Goal: Task Accomplishment & Management: Use online tool/utility

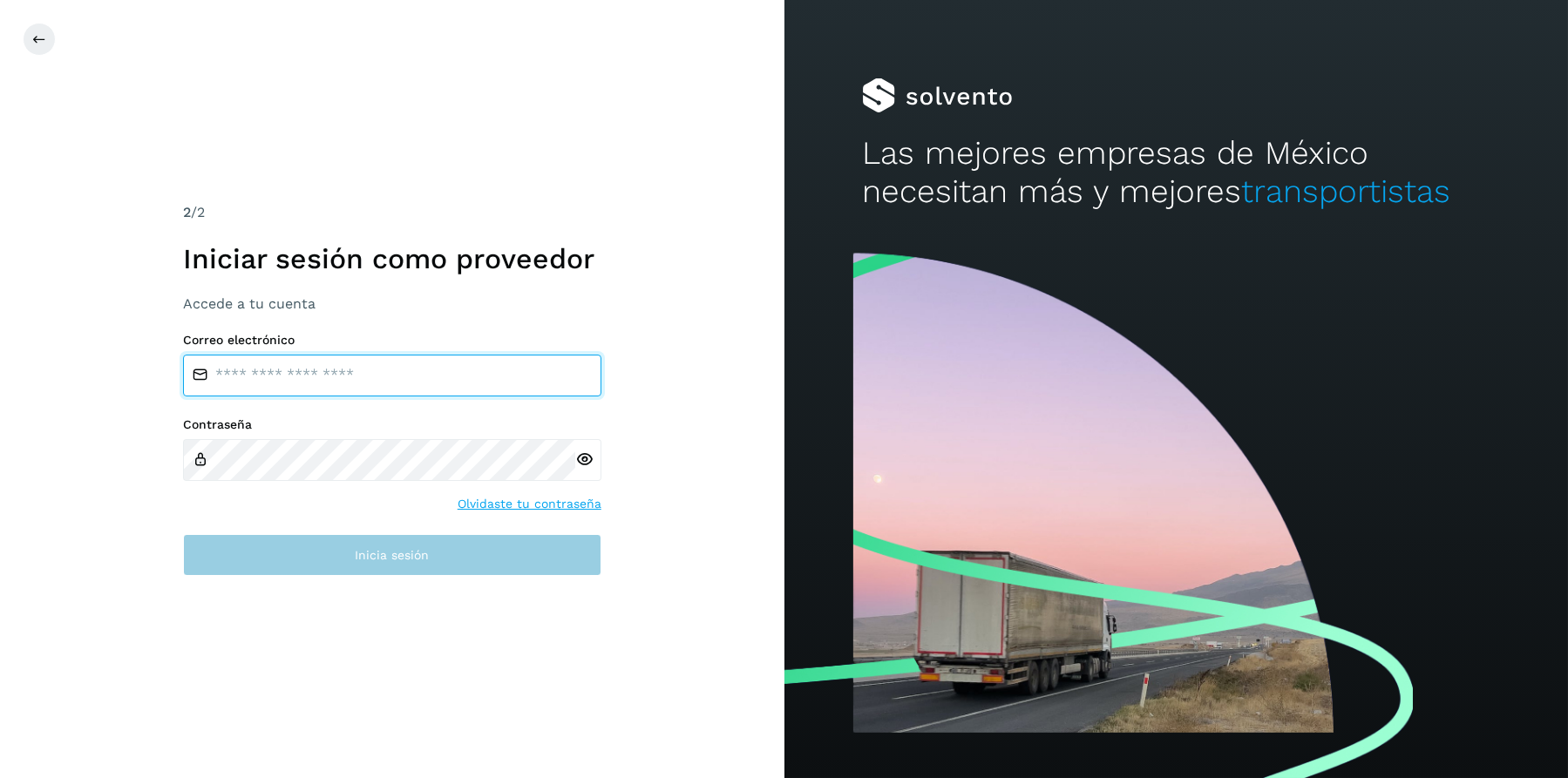
type input "**********"
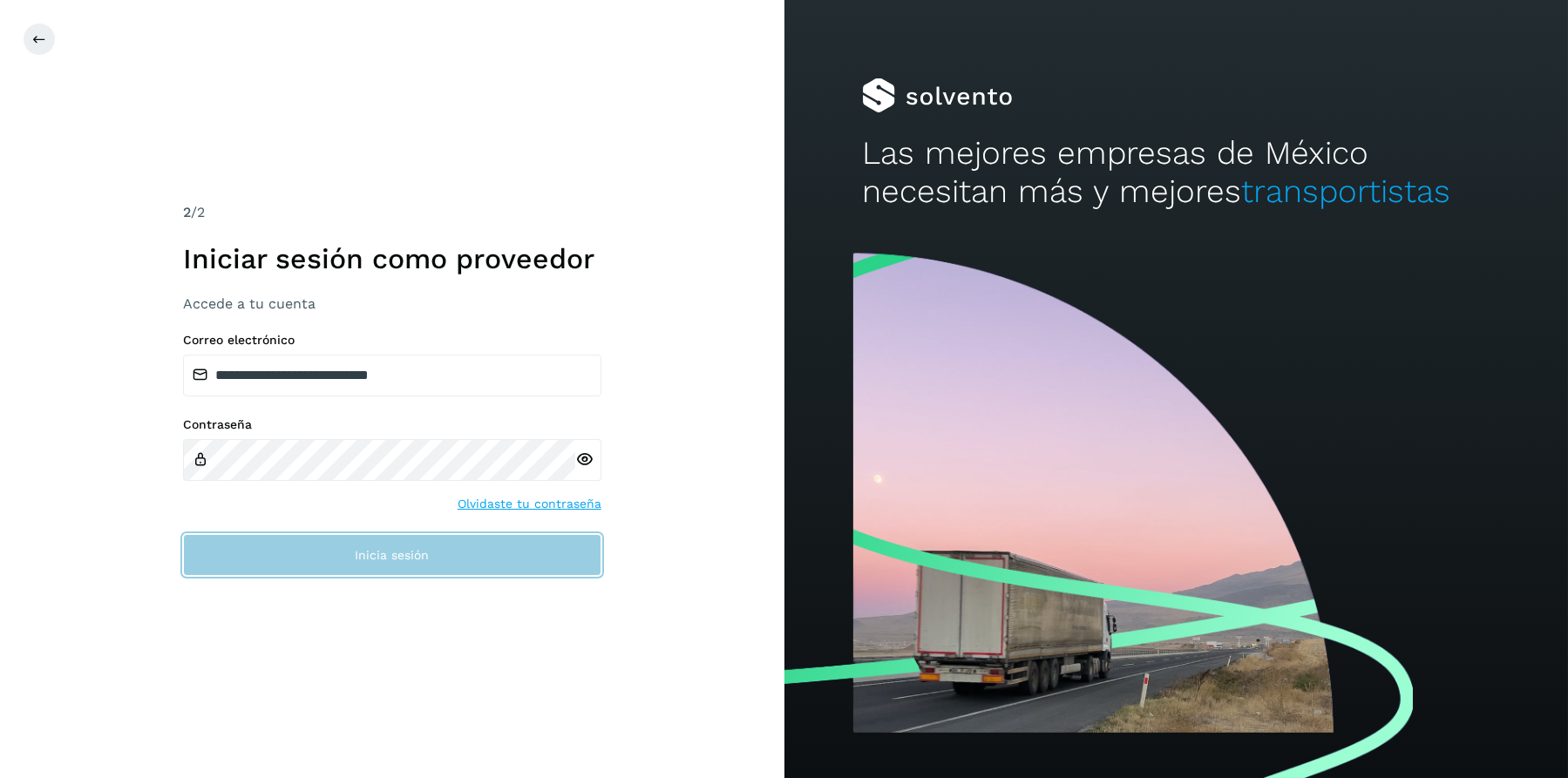
click at [450, 555] on button "Inicia sesión" at bounding box center [392, 554] width 418 height 42
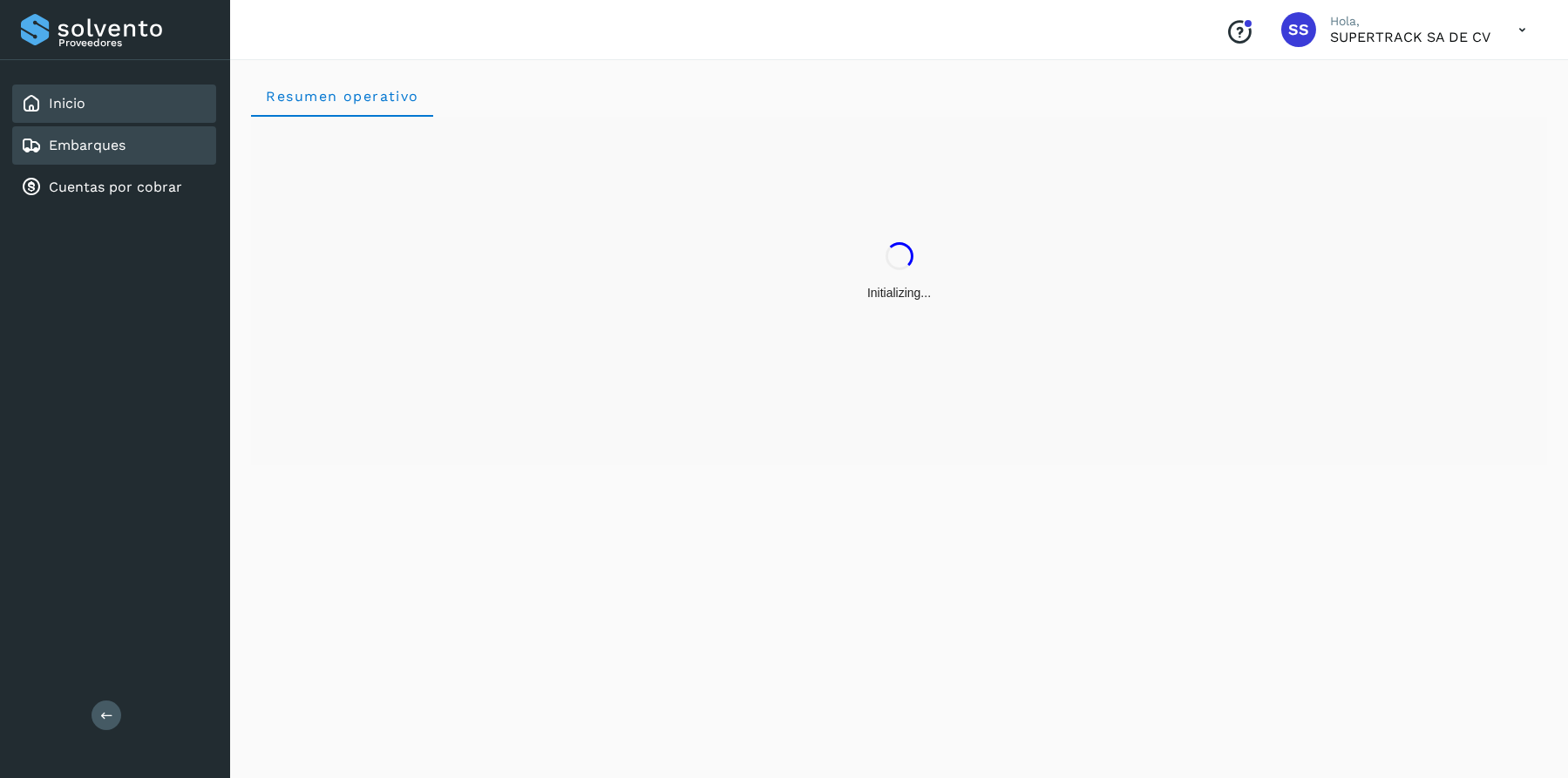
click at [125, 155] on div "Embarques" at bounding box center [115, 145] width 204 height 38
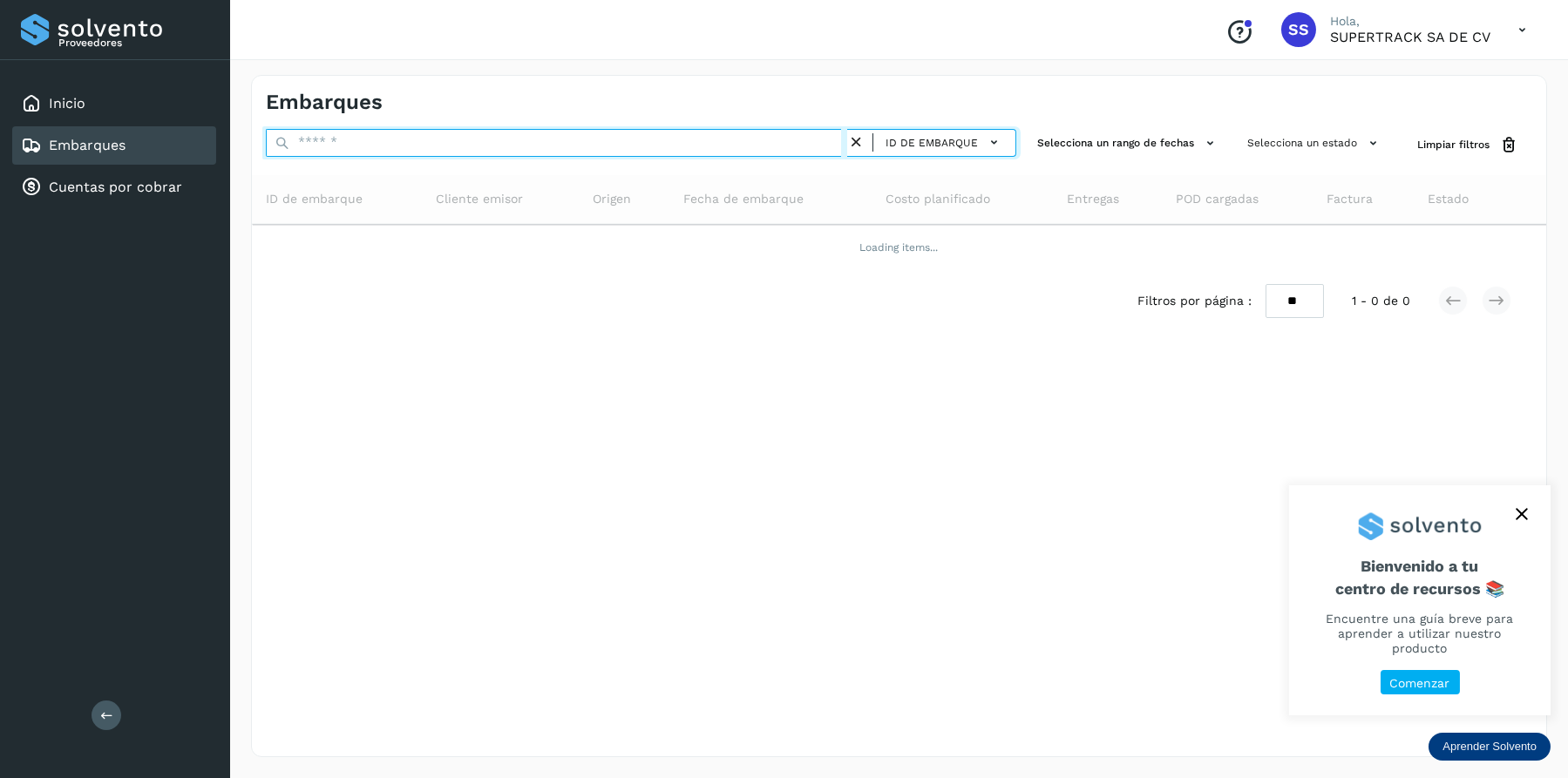
click at [346, 139] on input "text" at bounding box center [556, 142] width 581 height 28
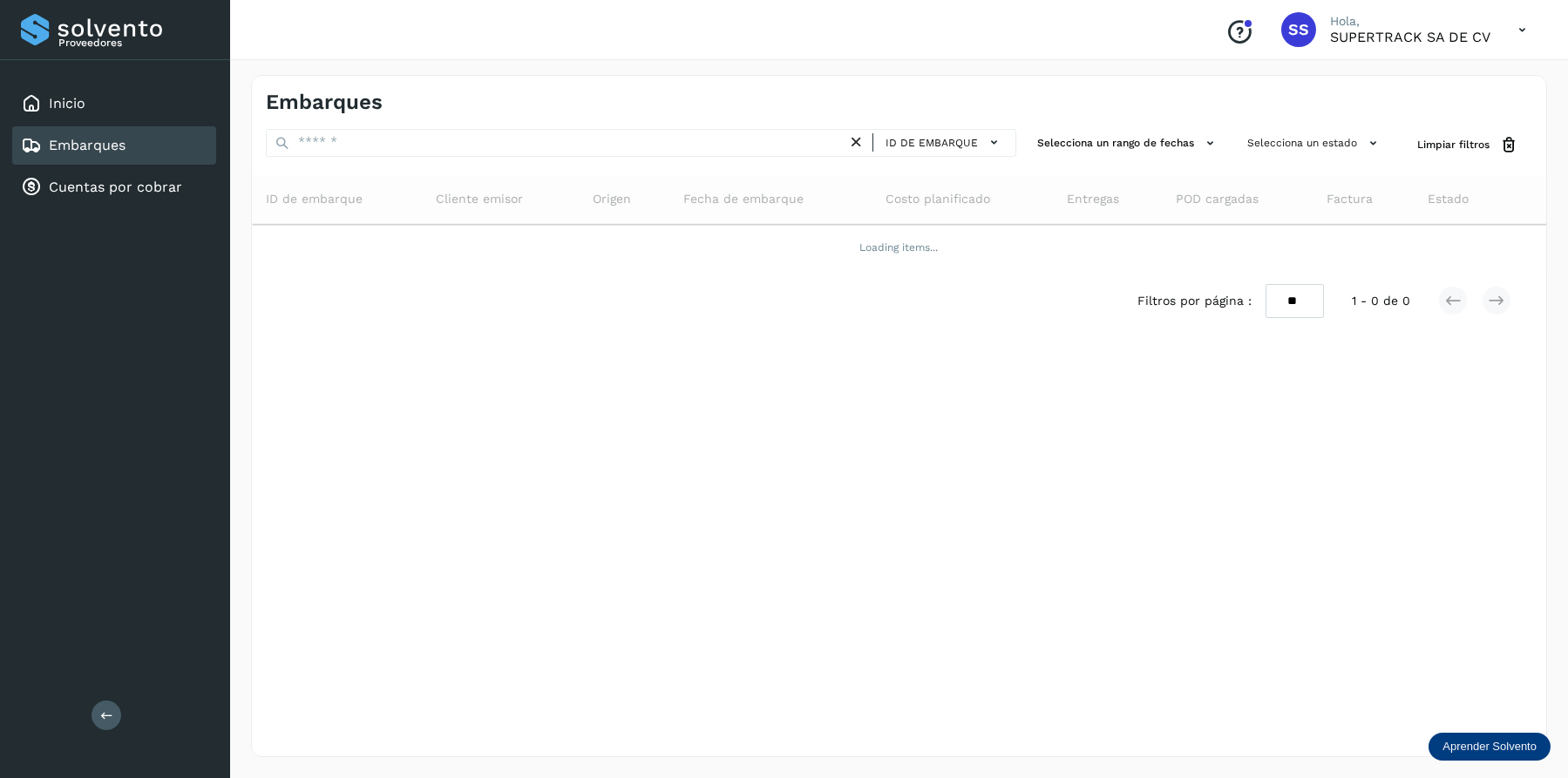
click at [578, 180] on th "Cliente emisor" at bounding box center [624, 199] width 91 height 49
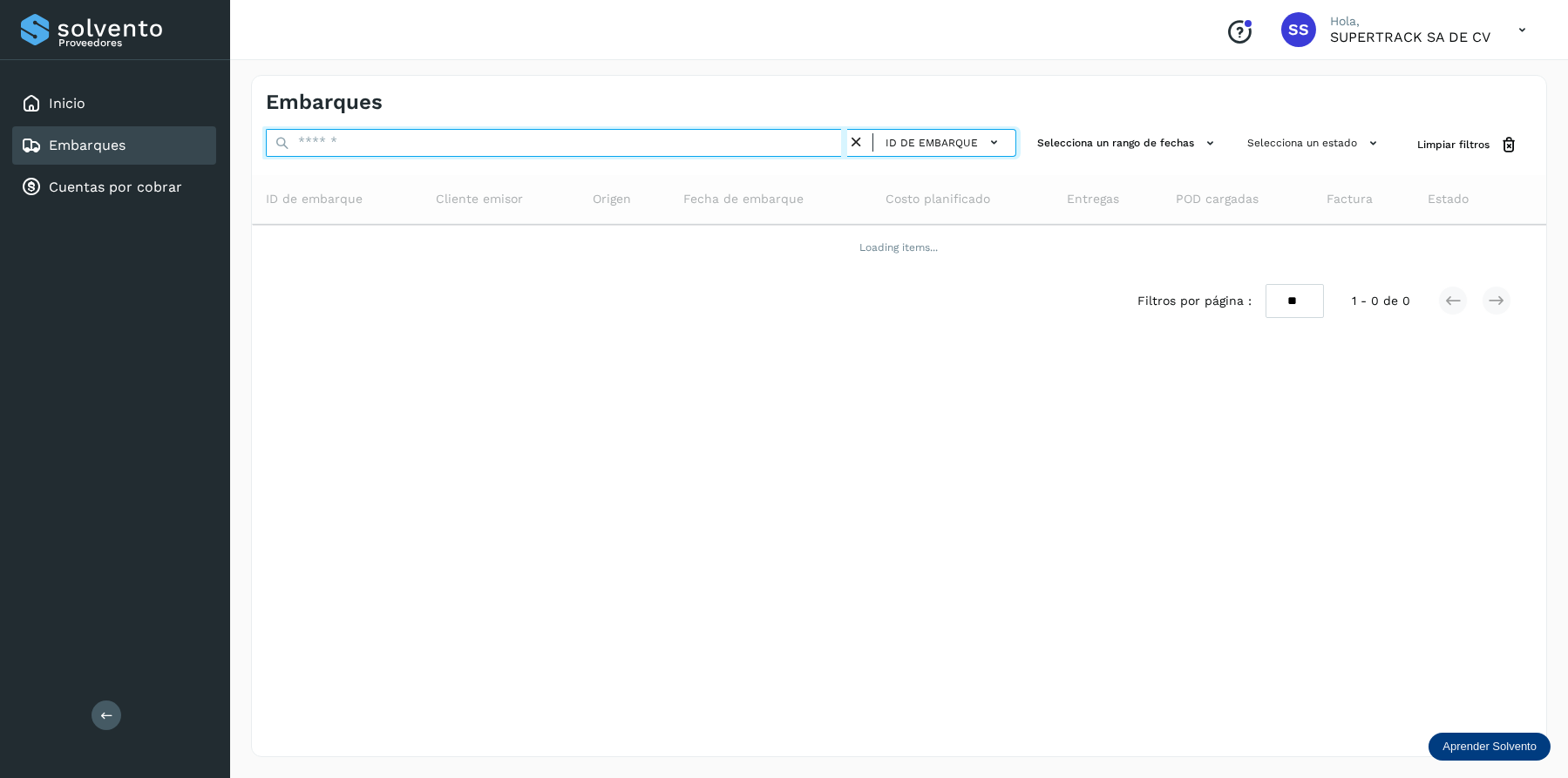
click at [388, 156] on input "text" at bounding box center [556, 142] width 581 height 28
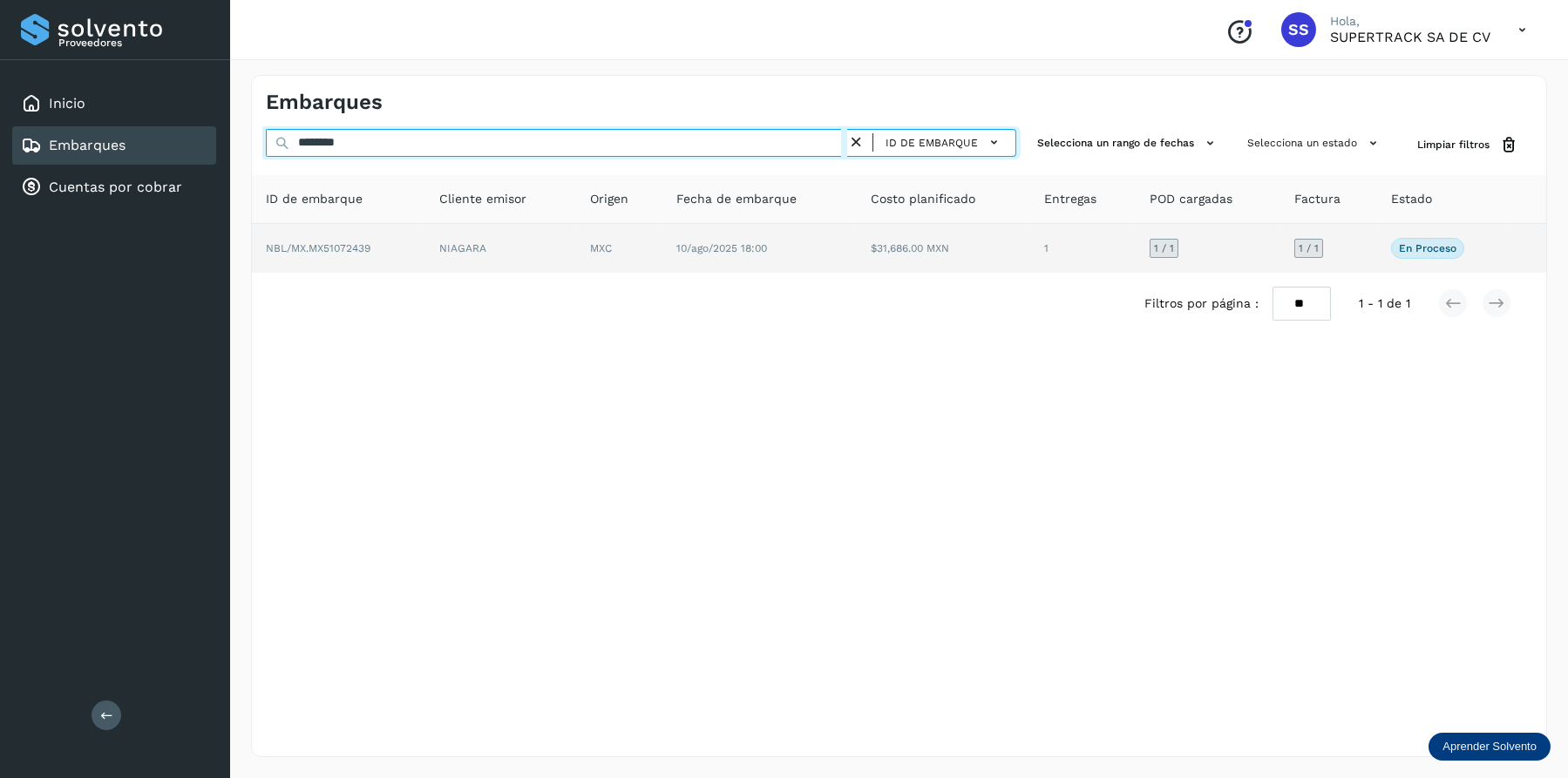
type input "********"
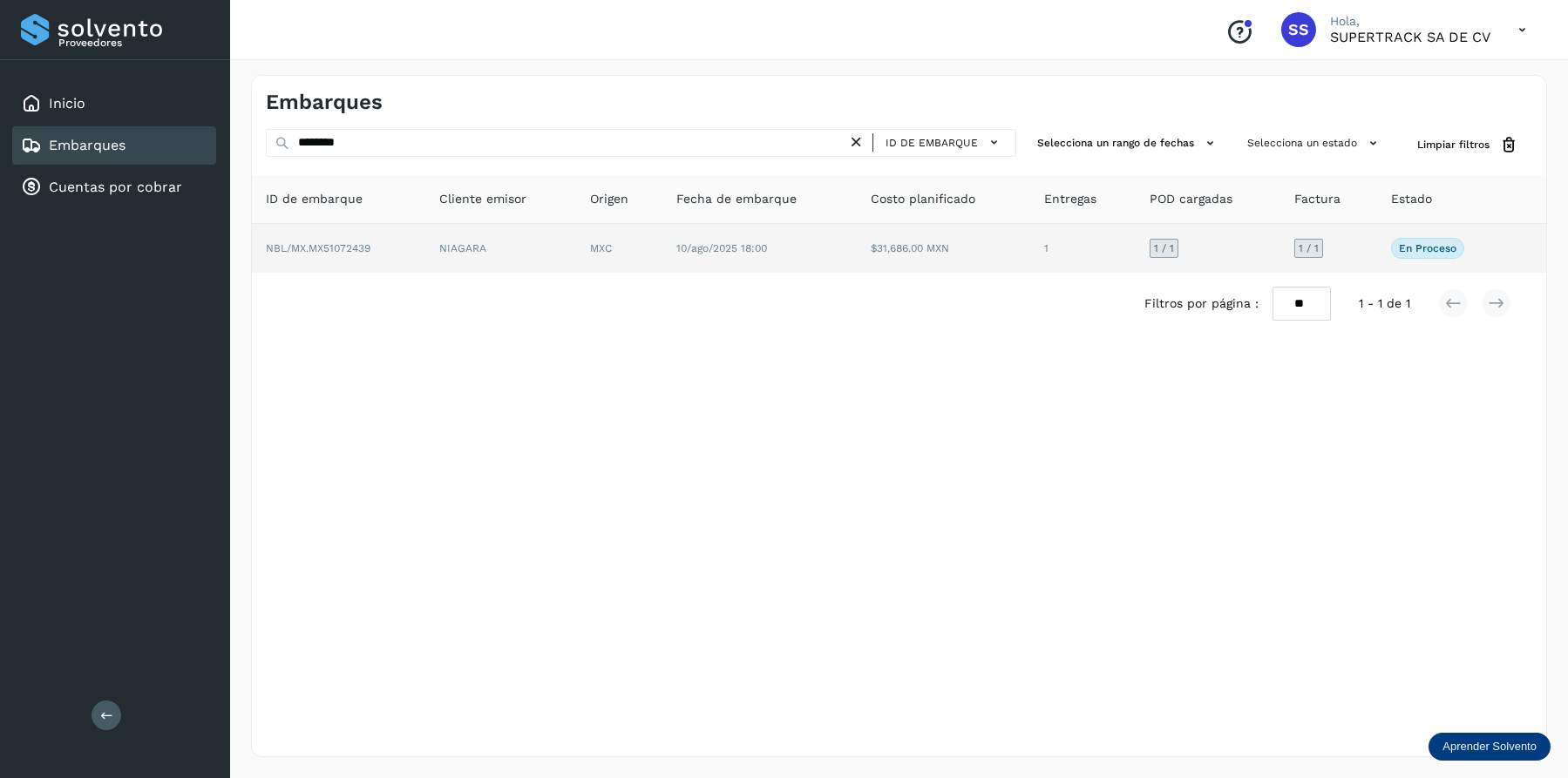
click at [576, 227] on td "NIAGARA" at bounding box center [619, 248] width 87 height 49
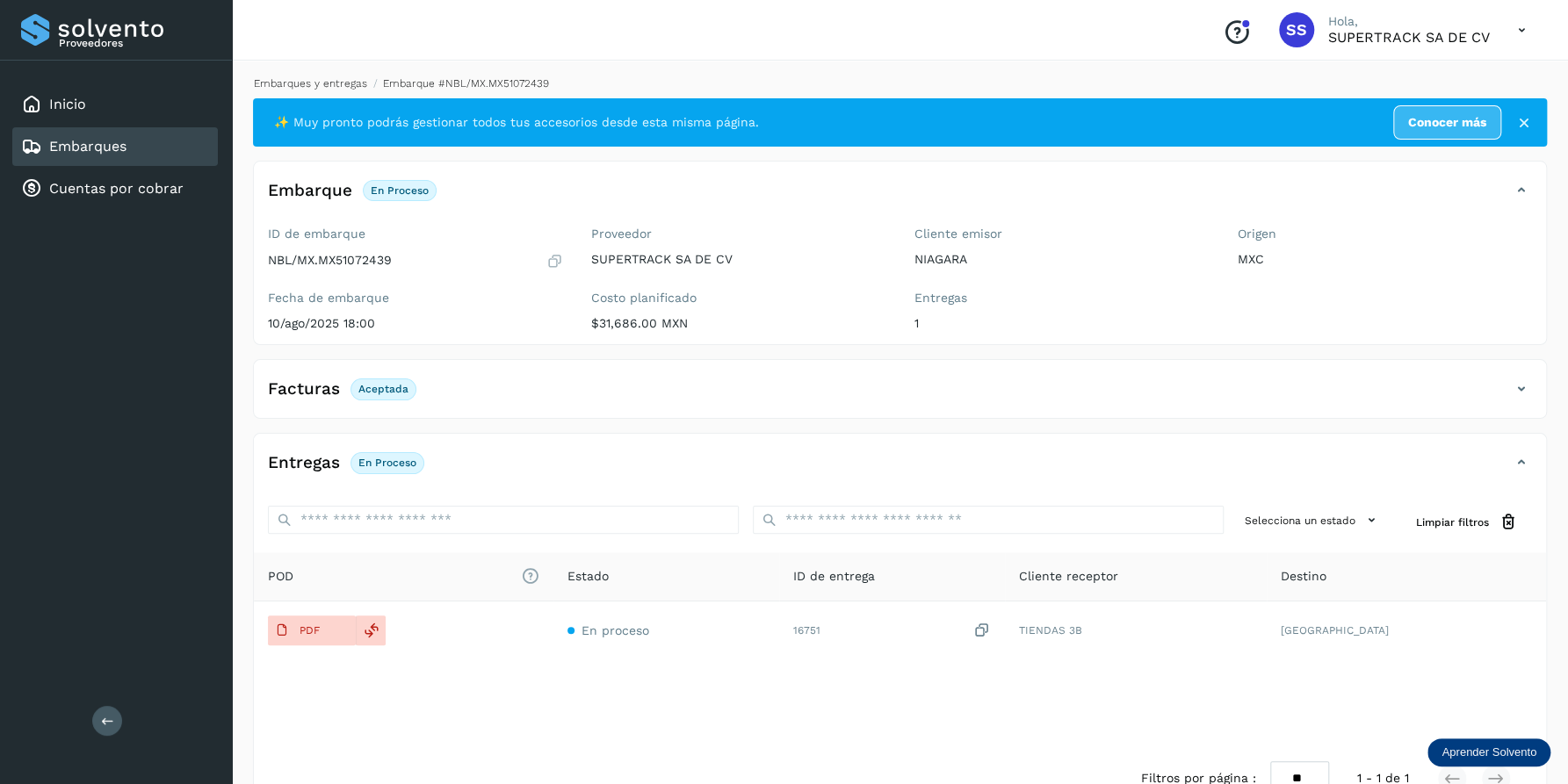
click at [309, 81] on link "Embarques y entregas" at bounding box center [310, 83] width 114 height 13
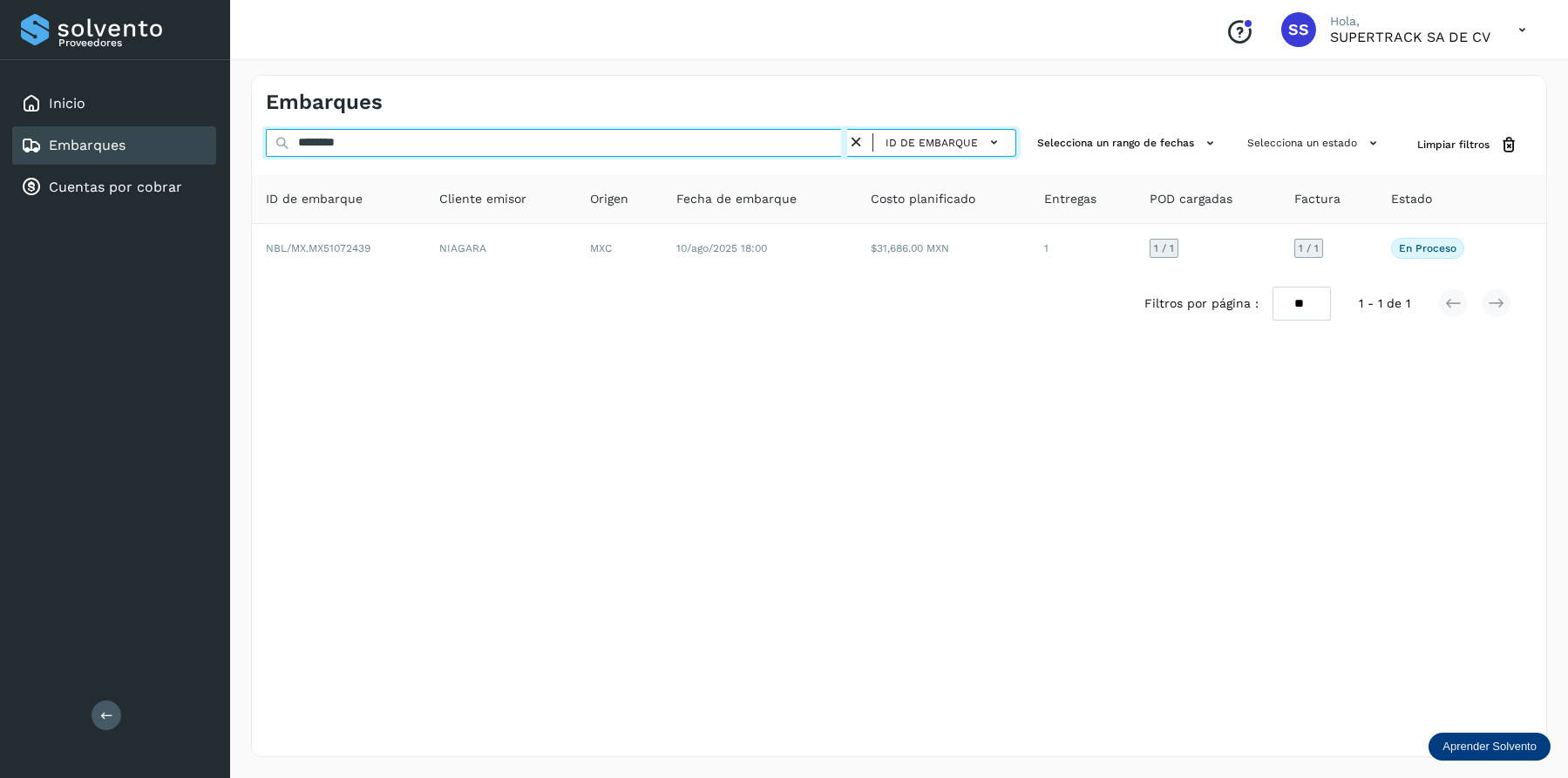
drag, startPoint x: 381, startPoint y: 136, endPoint x: 190, endPoint y: 136, distance: 191.0
click at [190, 136] on div "Proveedores Inicio Embarques Cuentas por cobrar Salir Conoce nuestros beneficio…" at bounding box center [784, 389] width 1568 height 778
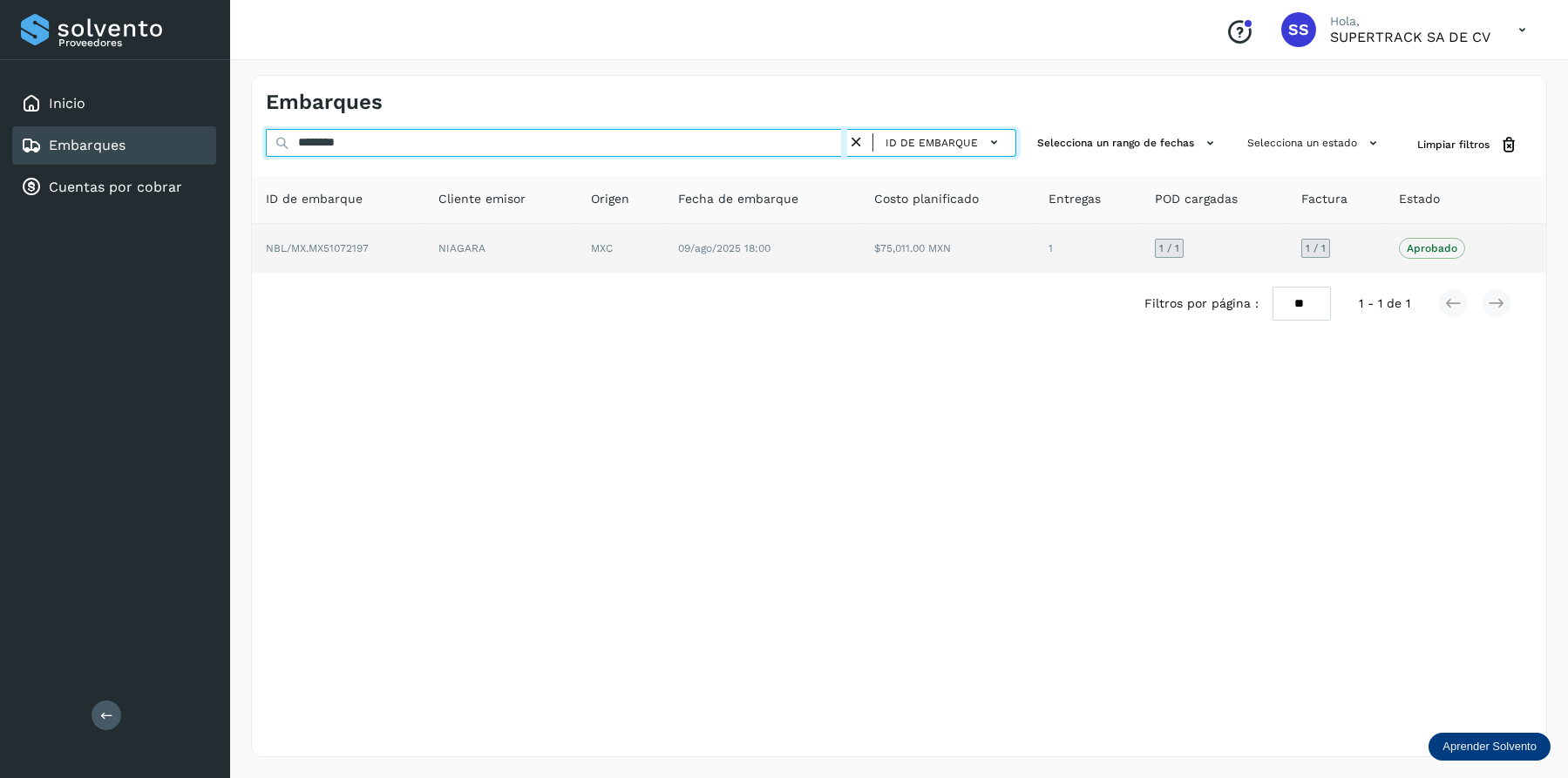
type input "********"
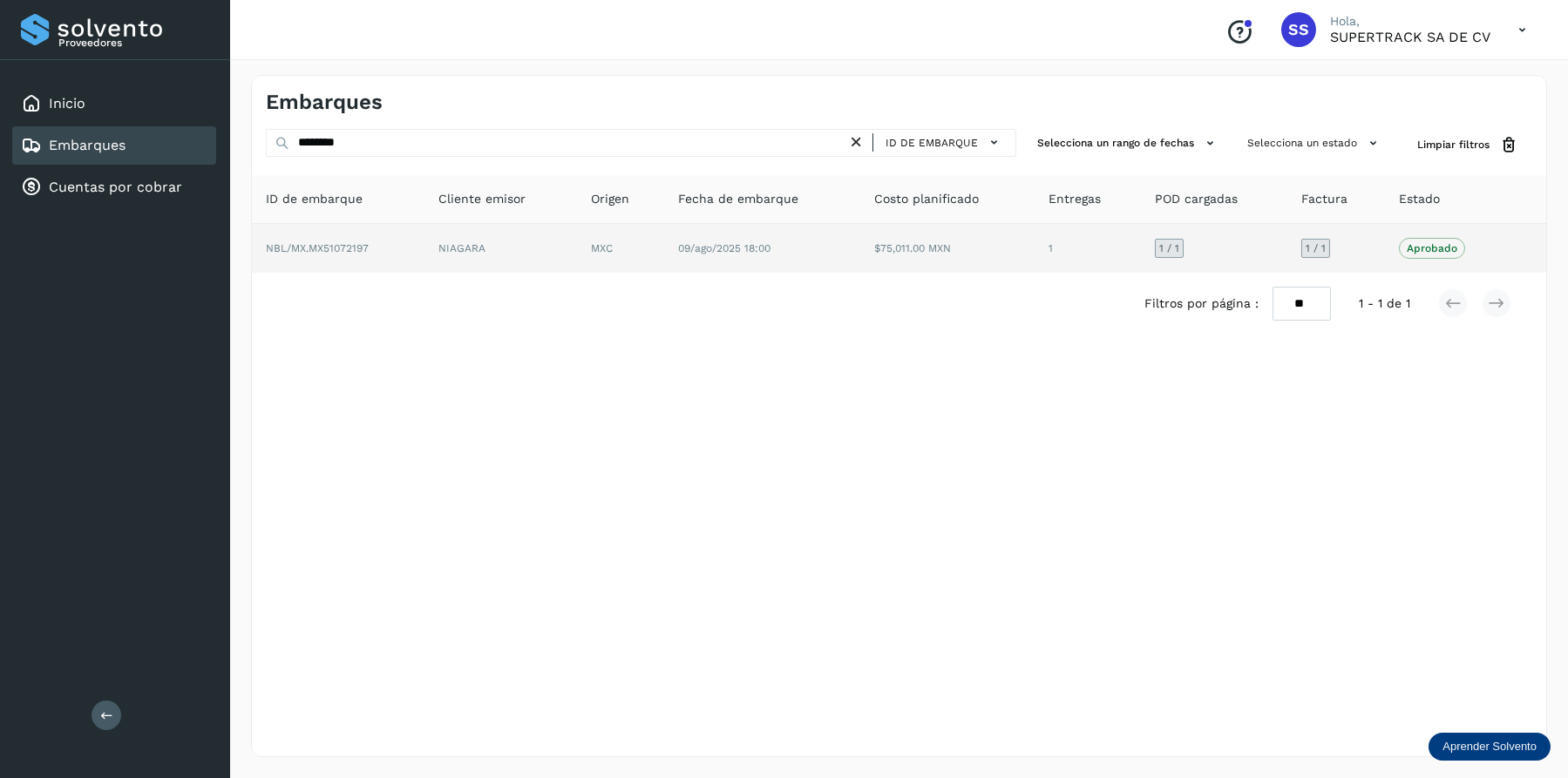
click at [664, 252] on td "MXC" at bounding box center [761, 248] width 196 height 49
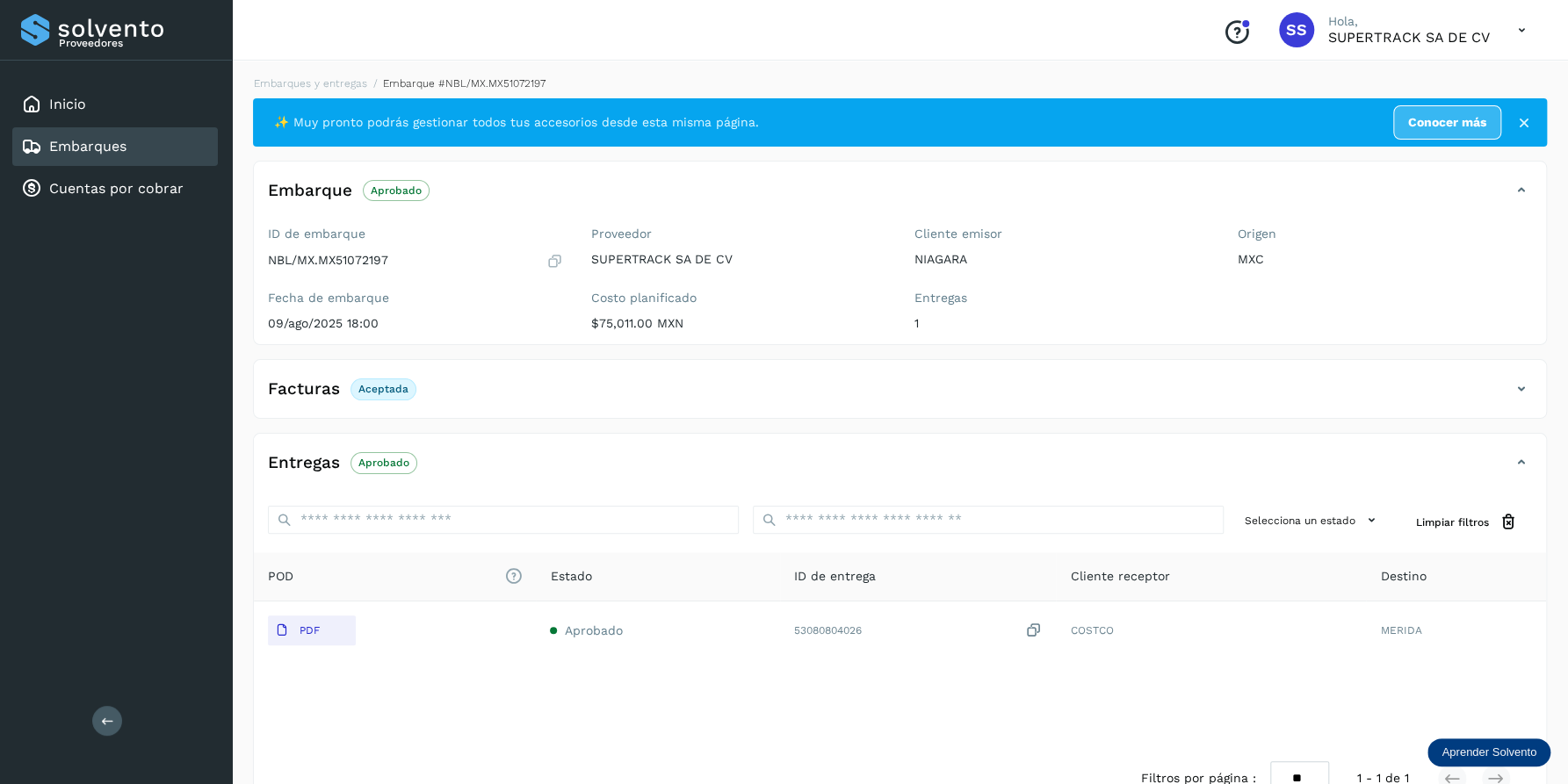
scroll to position [46, 0]
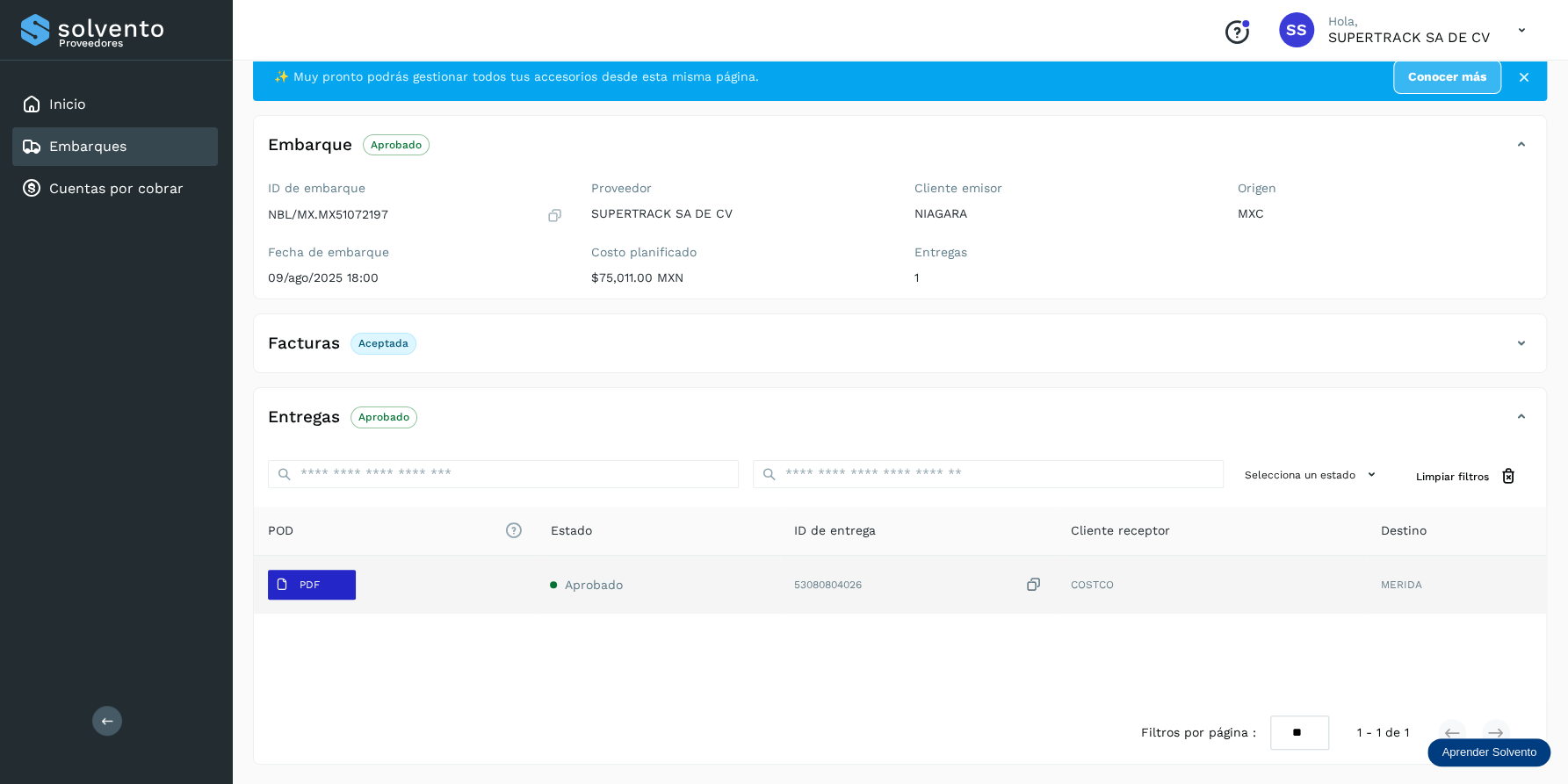
click at [303, 583] on p "PDF" at bounding box center [309, 584] width 21 height 13
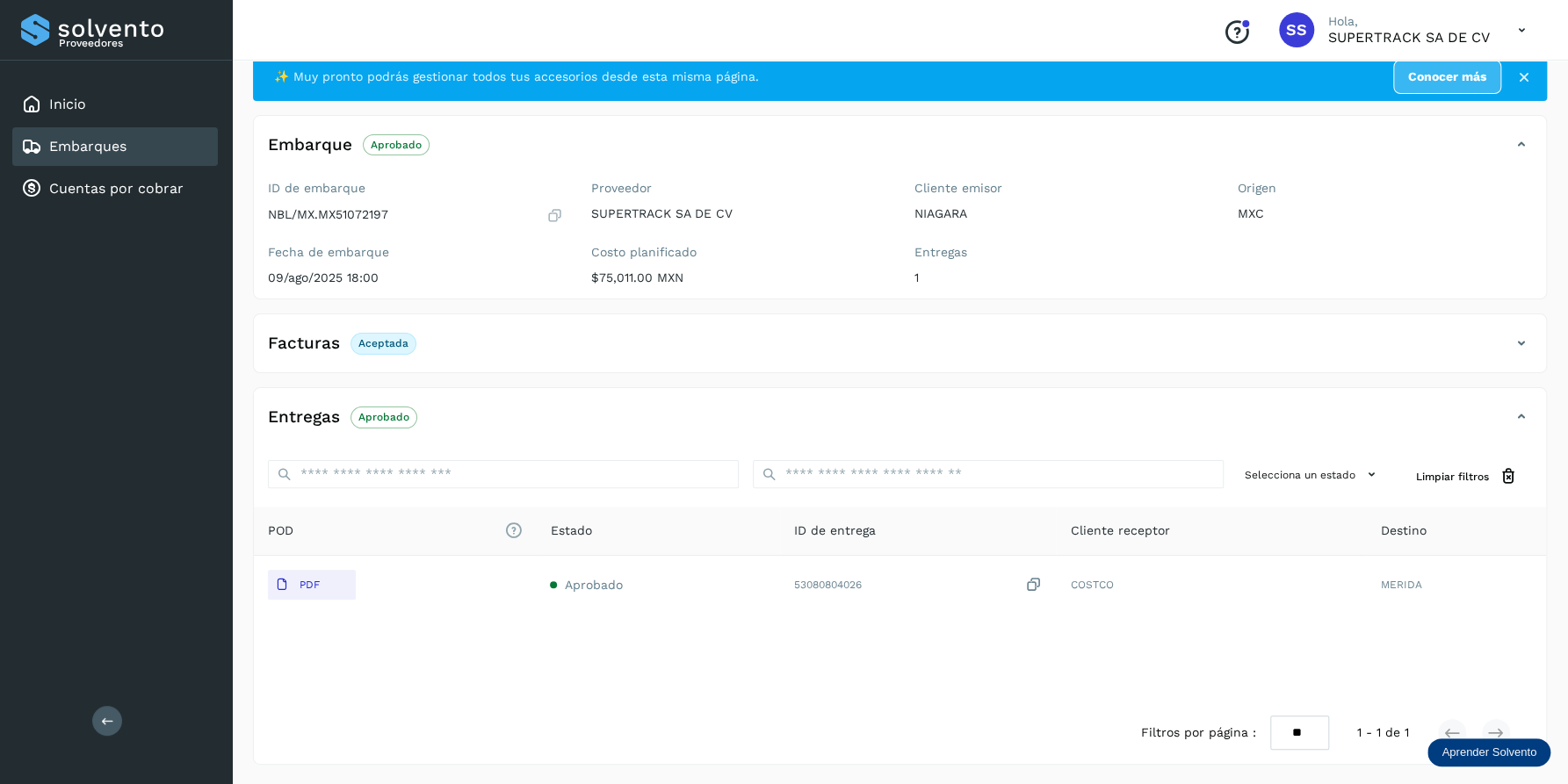
scroll to position [0, 0]
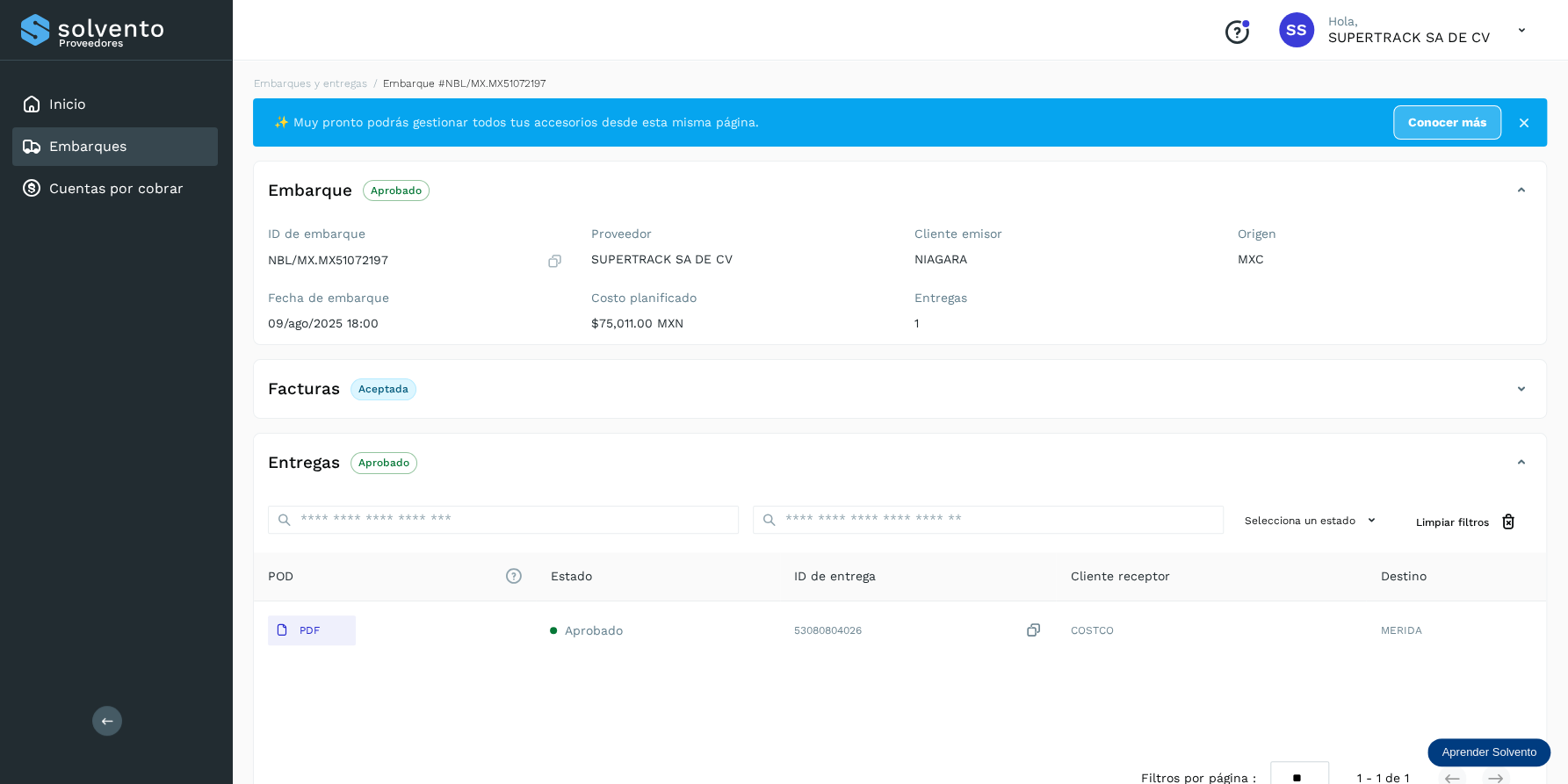
click at [321, 70] on div "Embarques y entregas Embarque #NBL/MX.MX51072197 ✨ Muy pronto podrás gestionar …" at bounding box center [900, 443] width 1336 height 777
click at [321, 77] on link "Embarques y entregas" at bounding box center [310, 83] width 114 height 13
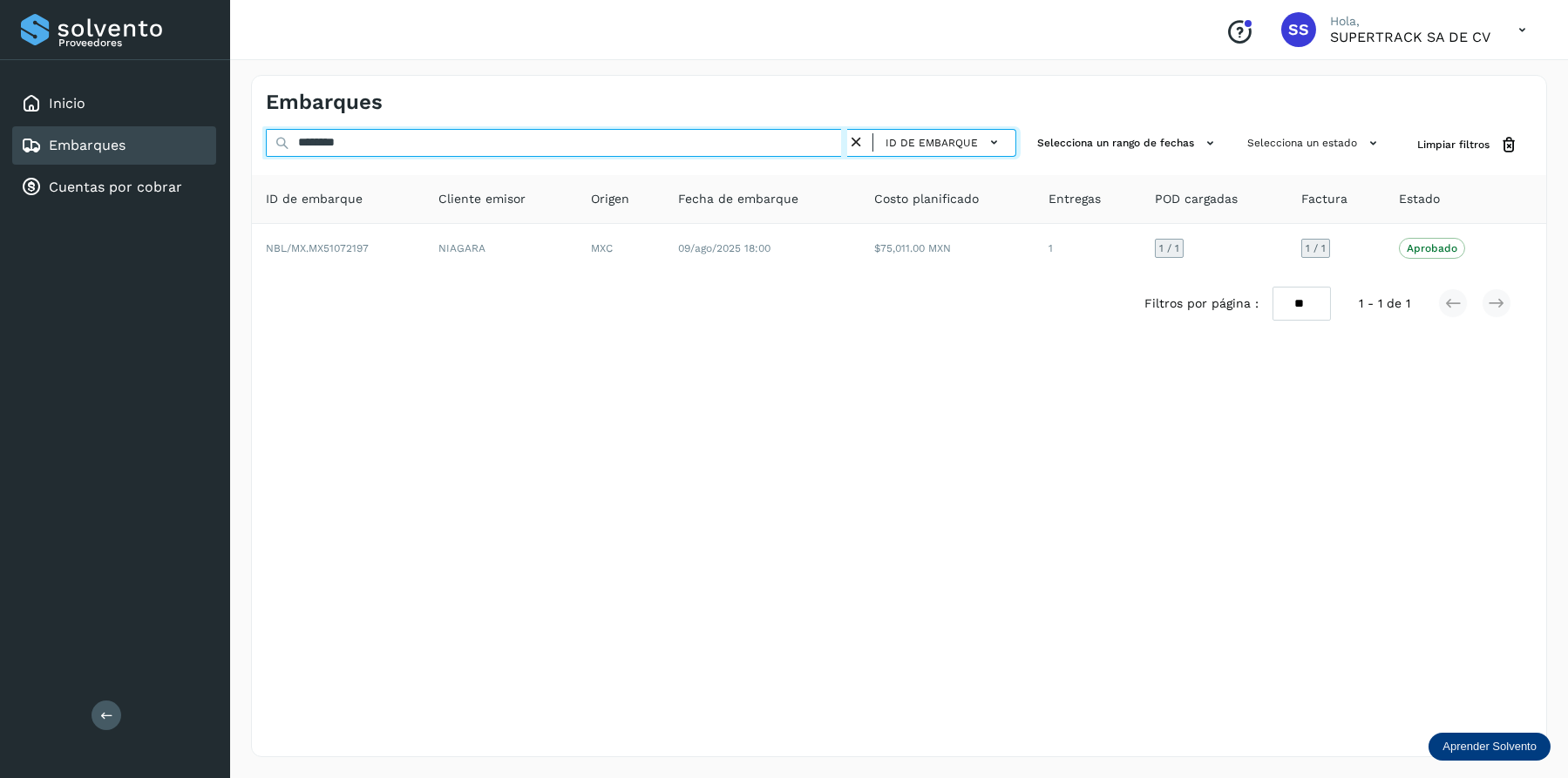
drag, startPoint x: 416, startPoint y: 150, endPoint x: 194, endPoint y: 148, distance: 222.0
click at [187, 150] on div "Proveedores Inicio Embarques Cuentas por cobrar Salir Conoce nuestros beneficio…" at bounding box center [784, 389] width 1568 height 778
type input "********"
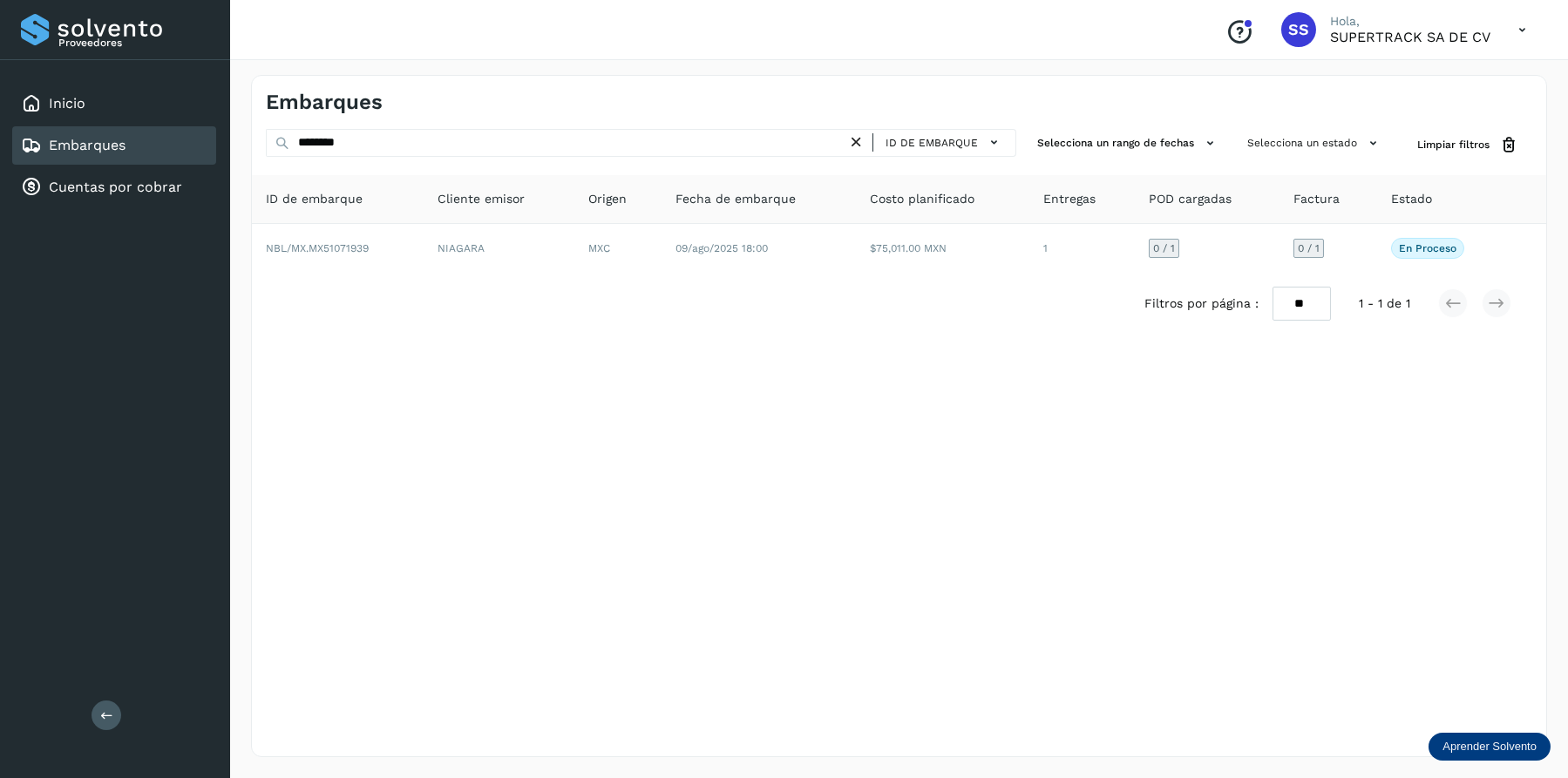
click at [635, 276] on div "Filtros por página : ** ** ** 1 - 1 de 1" at bounding box center [898, 304] width 1294 height 62
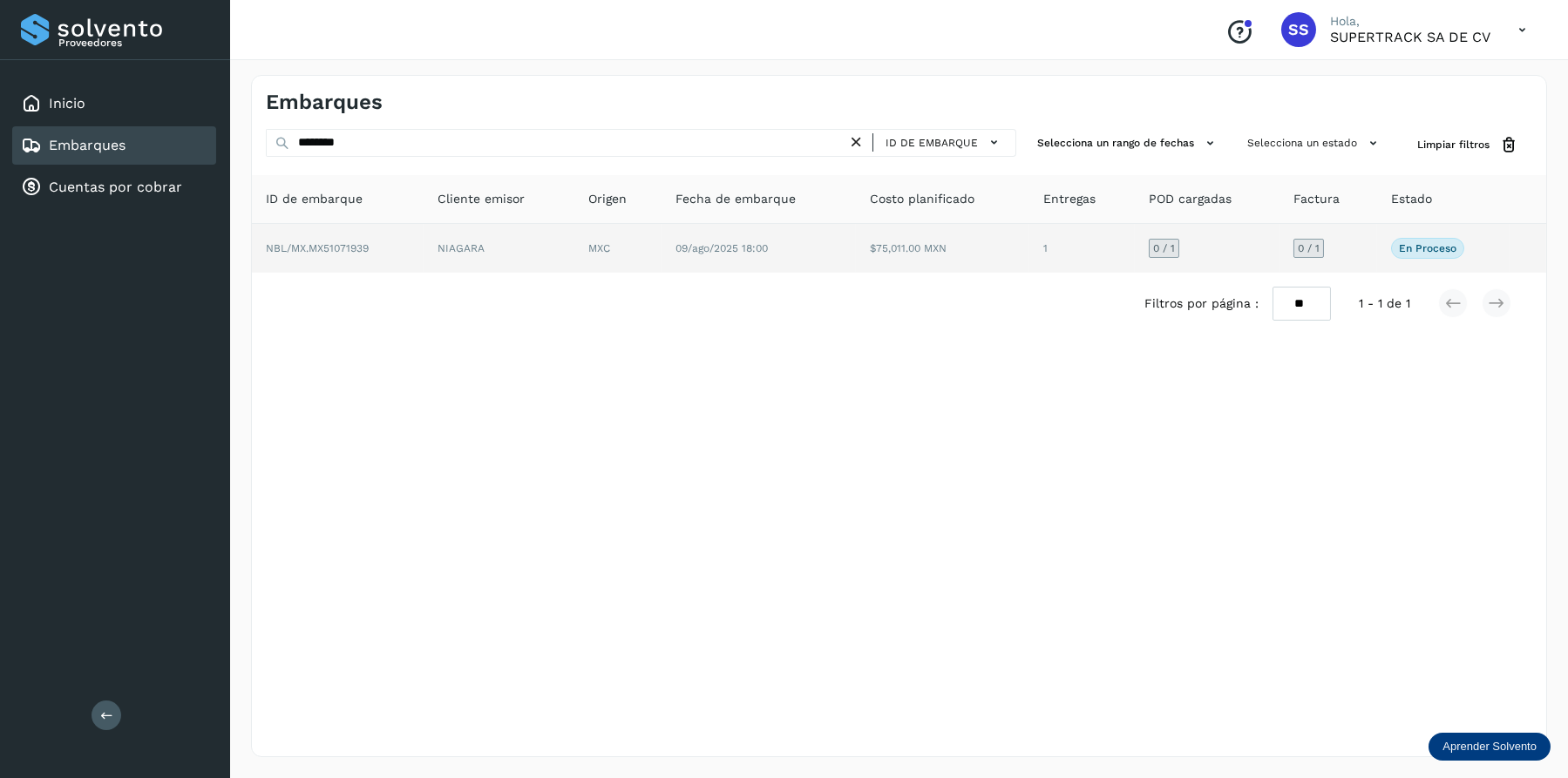
click at [661, 271] on td "MXC" at bounding box center [758, 248] width 195 height 49
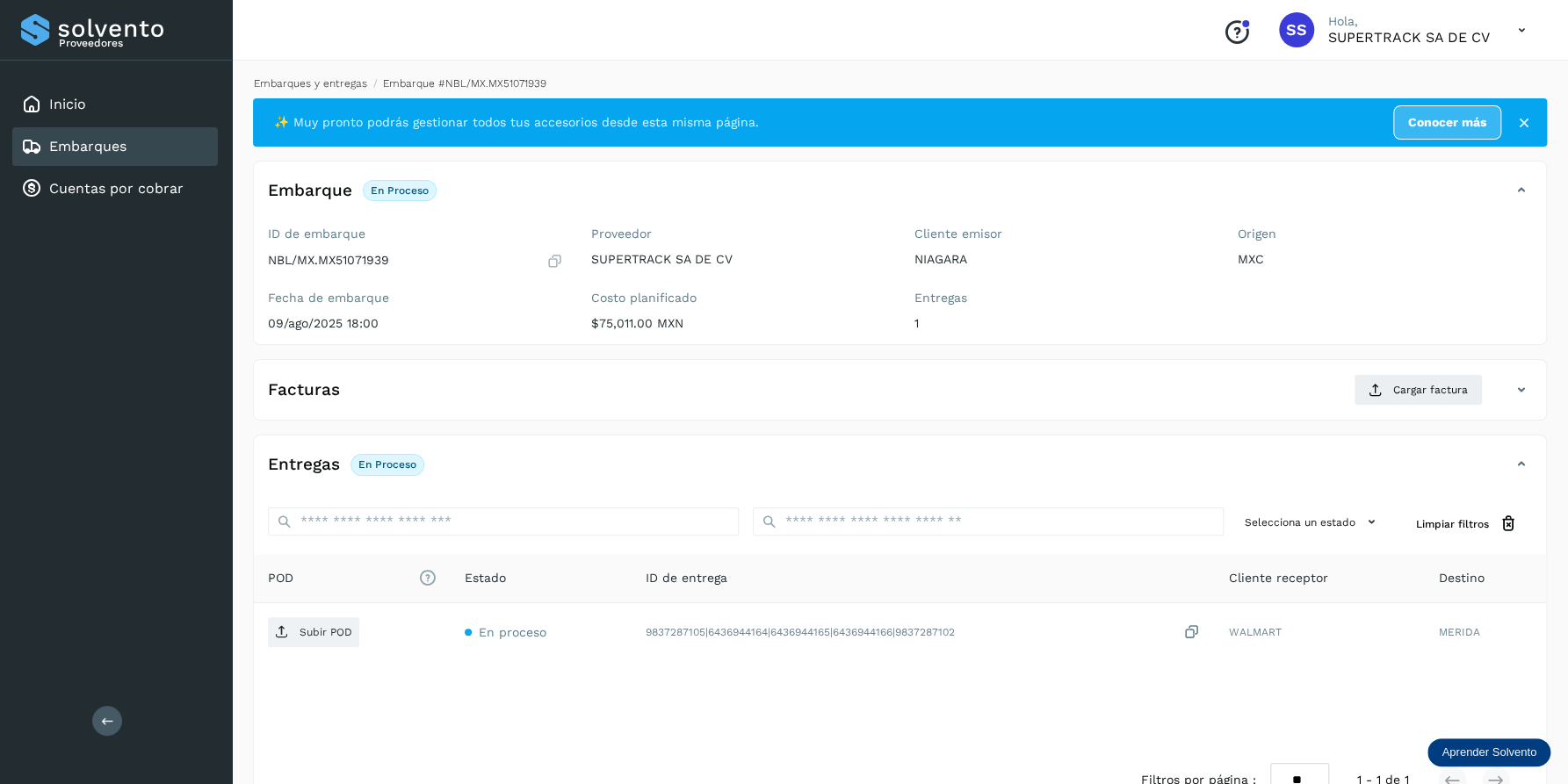
click at [331, 79] on link "Embarques y entregas" at bounding box center [310, 83] width 114 height 13
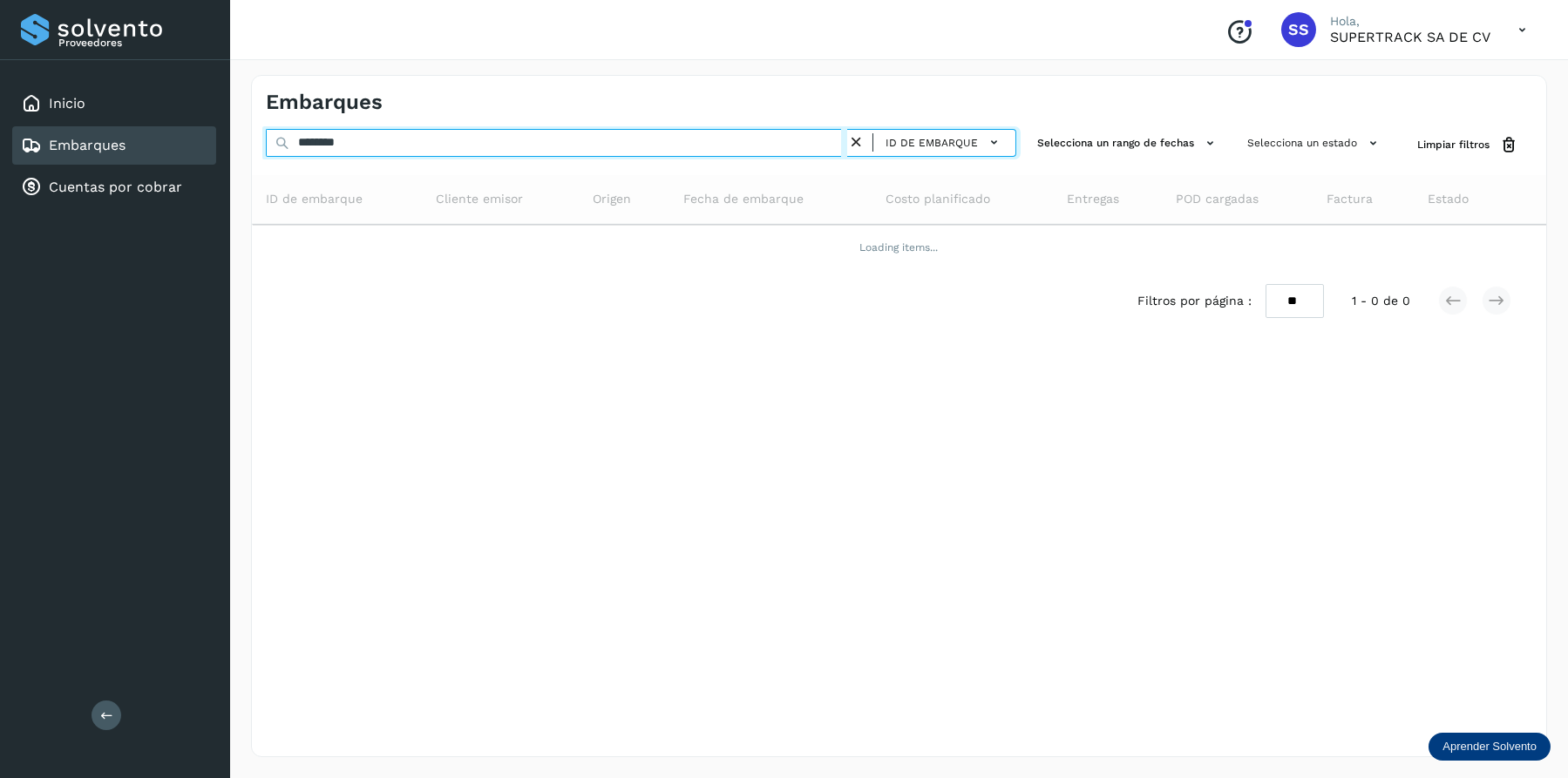
drag, startPoint x: 367, startPoint y: 143, endPoint x: 169, endPoint y: 134, distance: 198.2
click at [170, 134] on div "Proveedores Inicio Embarques Cuentas por cobrar Salir Conoce nuestros beneficio…" at bounding box center [784, 389] width 1568 height 778
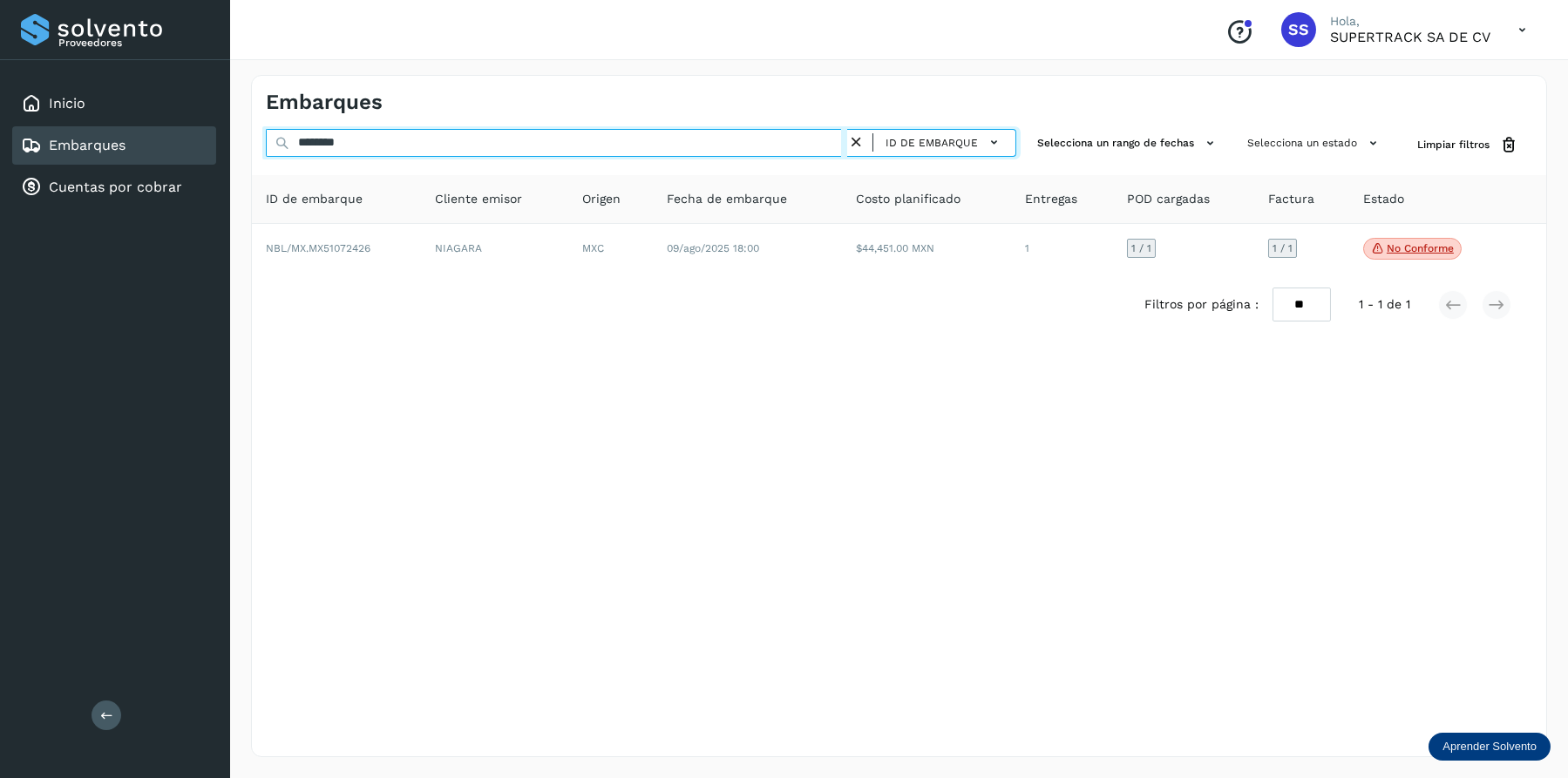
drag, startPoint x: 388, startPoint y: 142, endPoint x: 148, endPoint y: 131, distance: 240.3
click at [148, 131] on div "Proveedores Inicio Embarques Cuentas por cobrar Salir Conoce nuestros beneficio…" at bounding box center [784, 389] width 1568 height 778
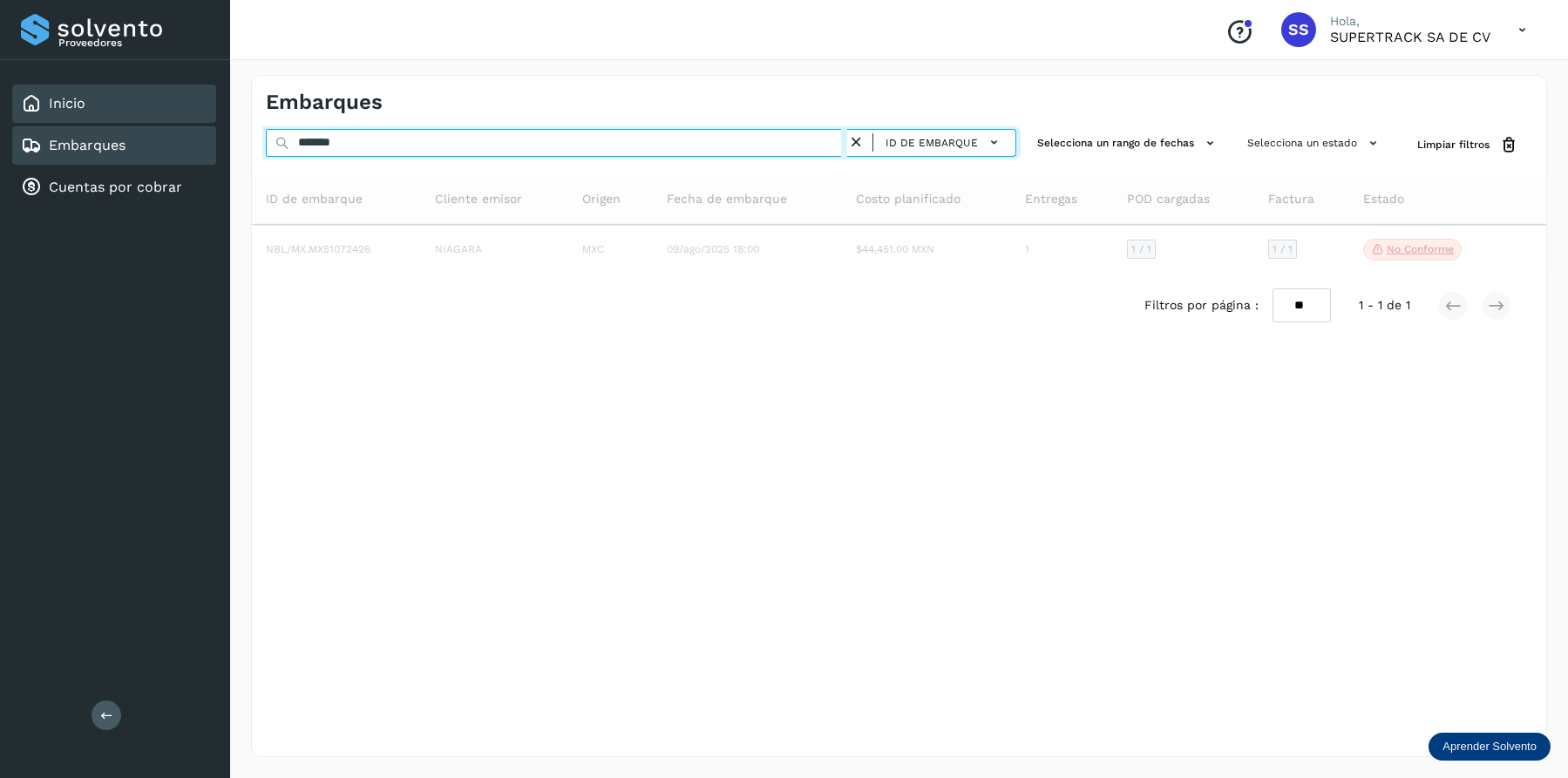
type input "********"
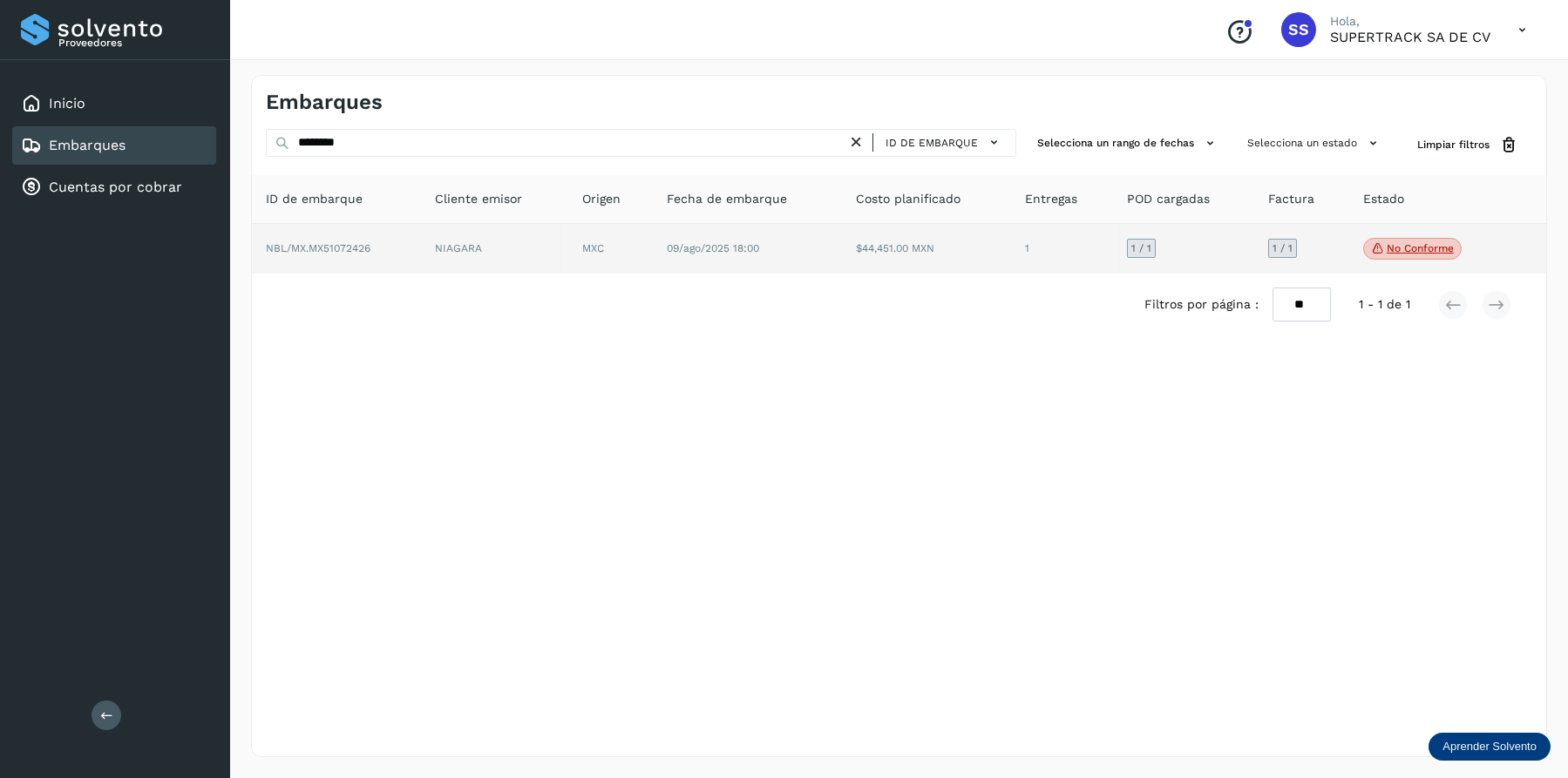
click at [569, 259] on td "NIAGARA" at bounding box center [610, 249] width 84 height 51
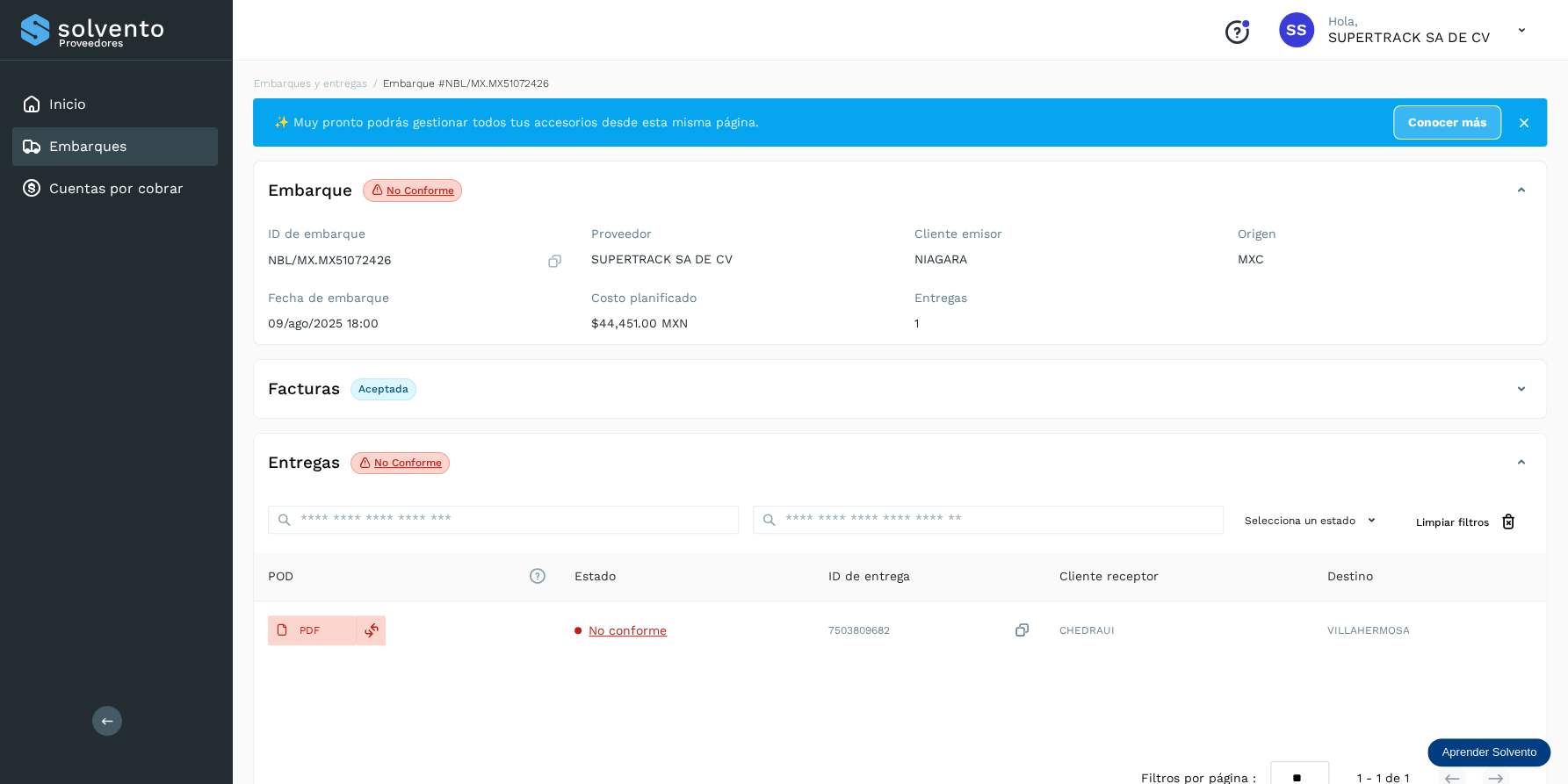
scroll to position [46, 0]
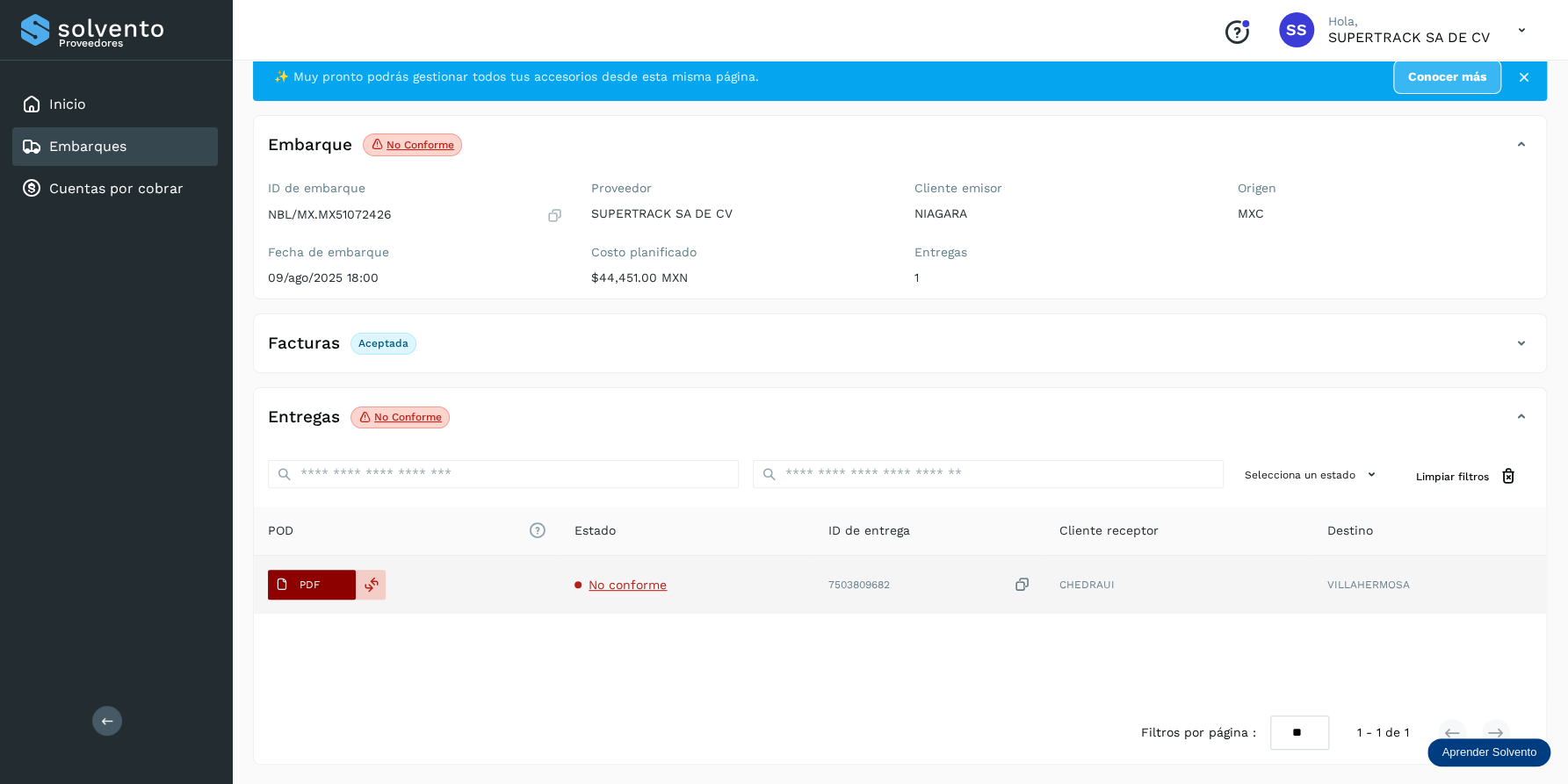
click at [321, 590] on span "PDF" at bounding box center [297, 584] width 59 height 28
click at [366, 585] on icon at bounding box center [372, 584] width 16 height 16
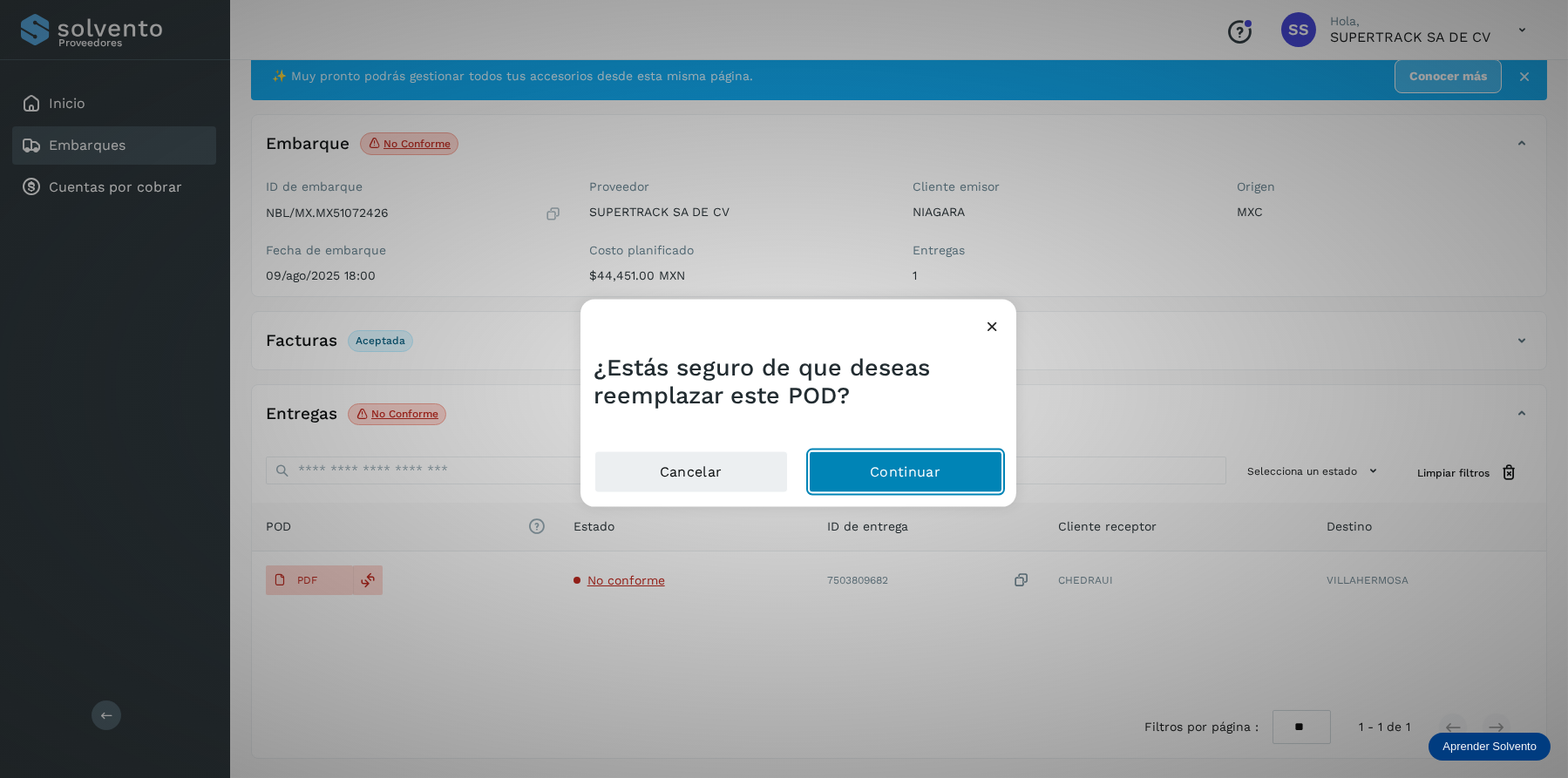
click at [938, 476] on button "Continuar" at bounding box center [905, 472] width 194 height 42
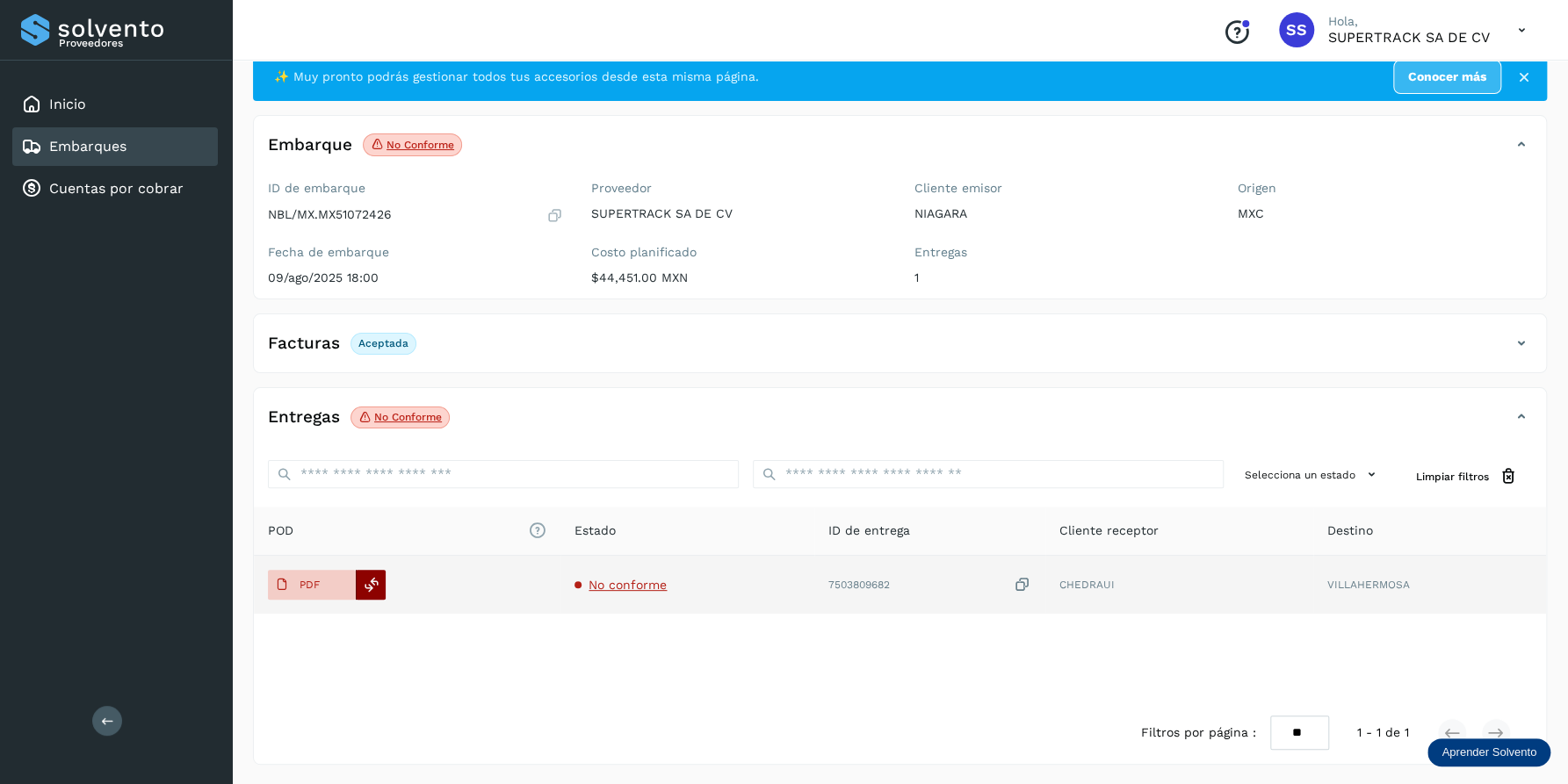
click at [374, 588] on icon at bounding box center [372, 584] width 16 height 16
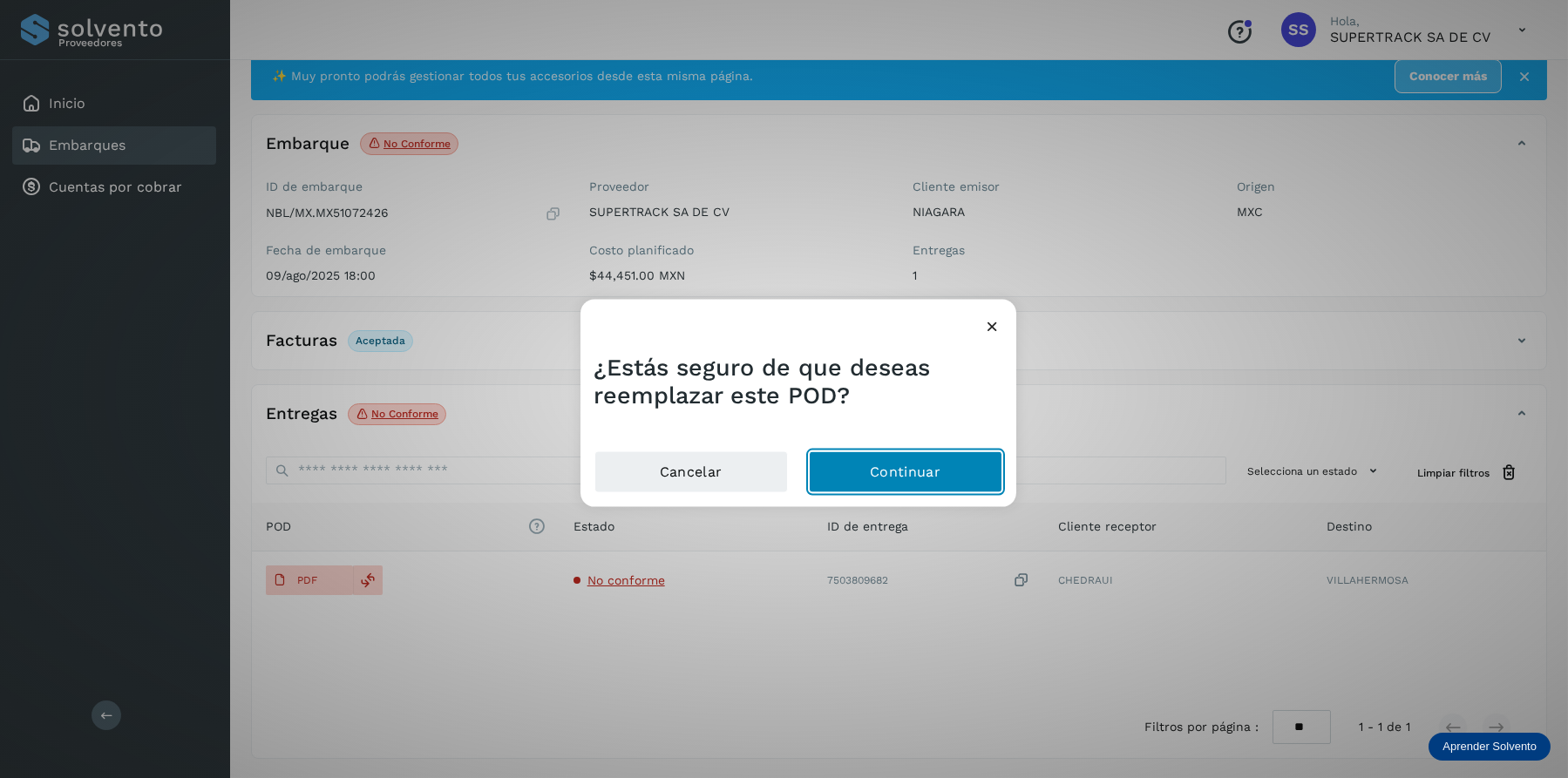
click at [860, 484] on button "Continuar" at bounding box center [905, 472] width 194 height 42
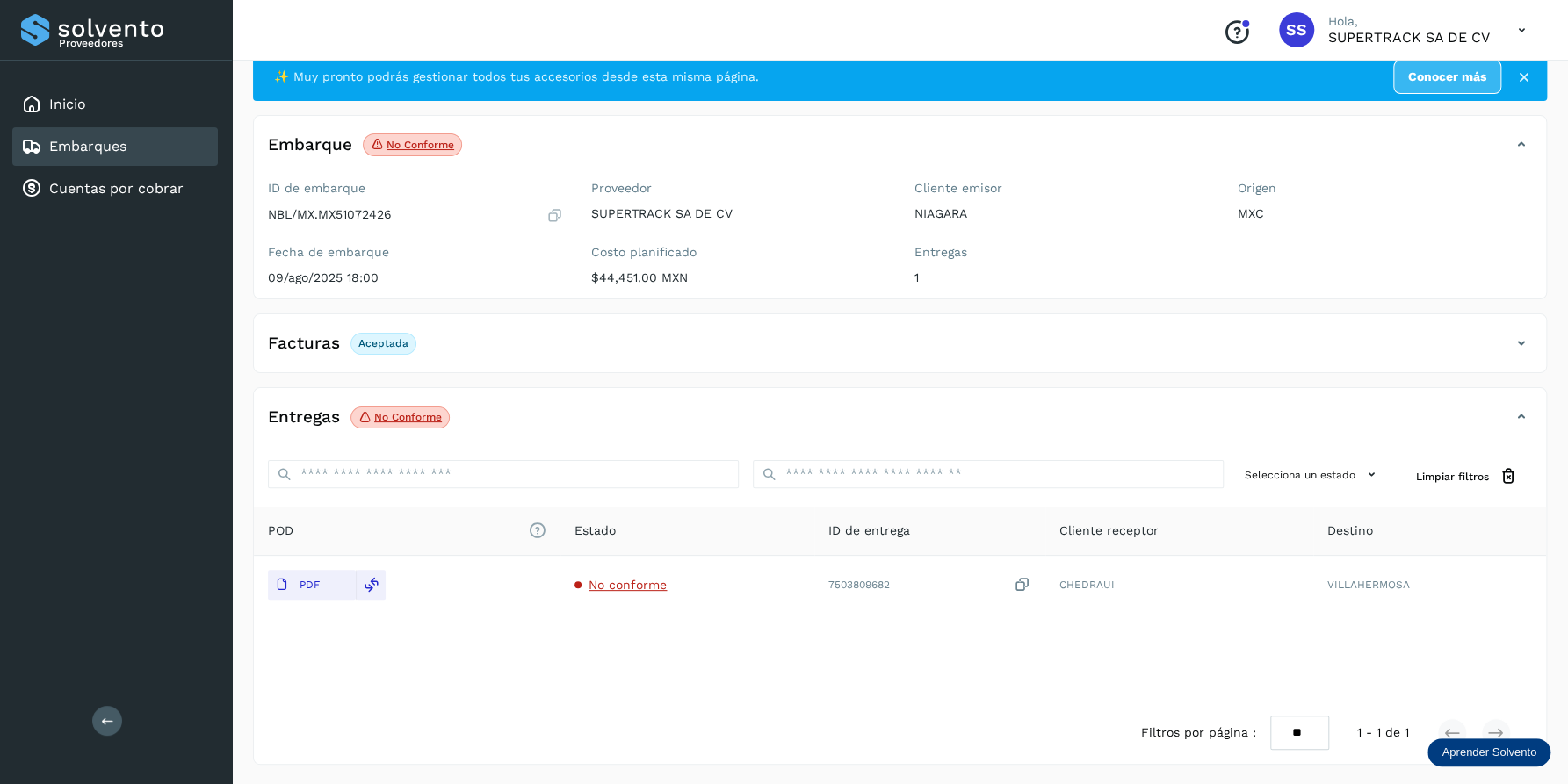
scroll to position [0, 0]
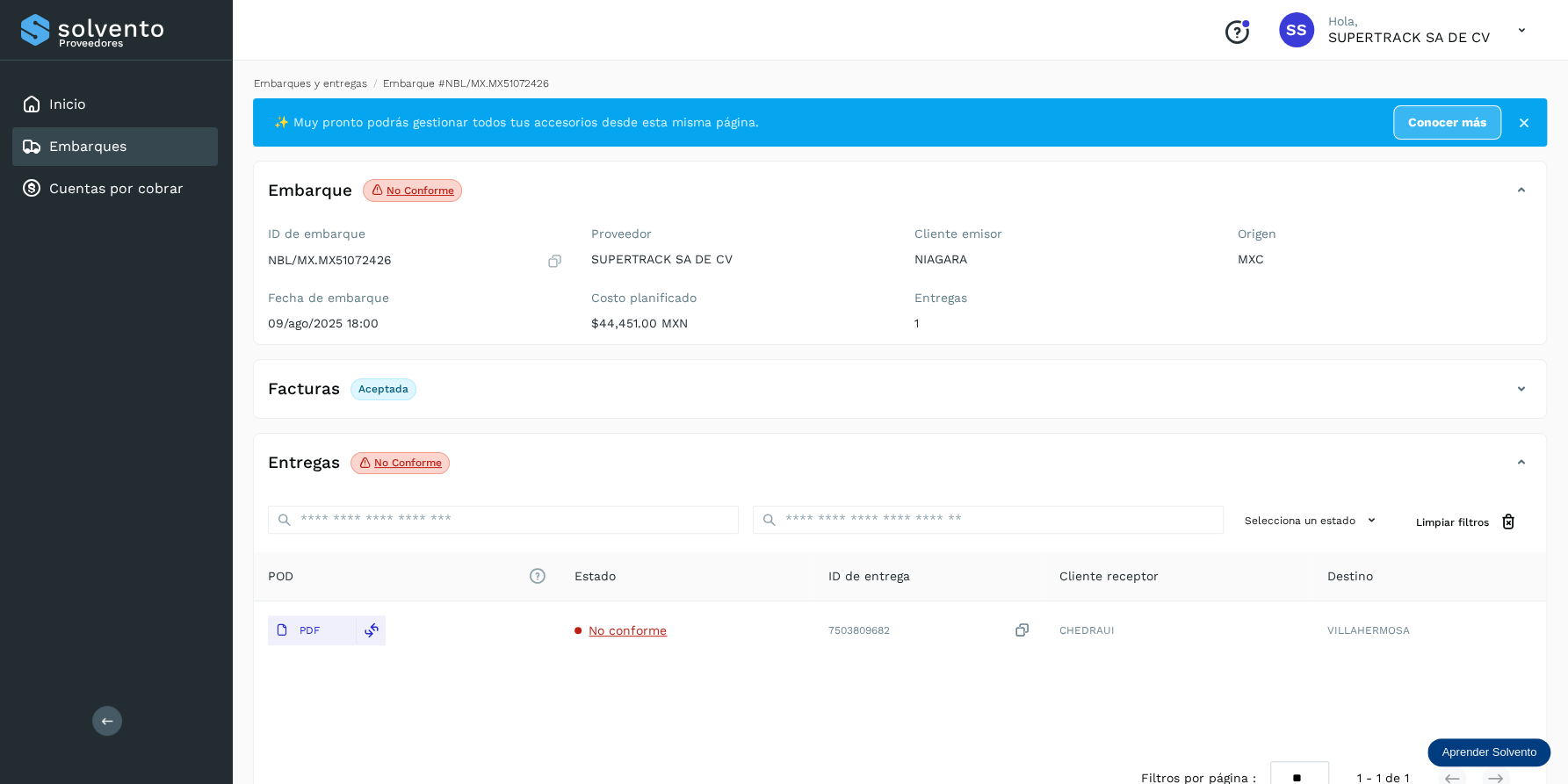
click at [310, 81] on link "Embarques y entregas" at bounding box center [310, 83] width 114 height 13
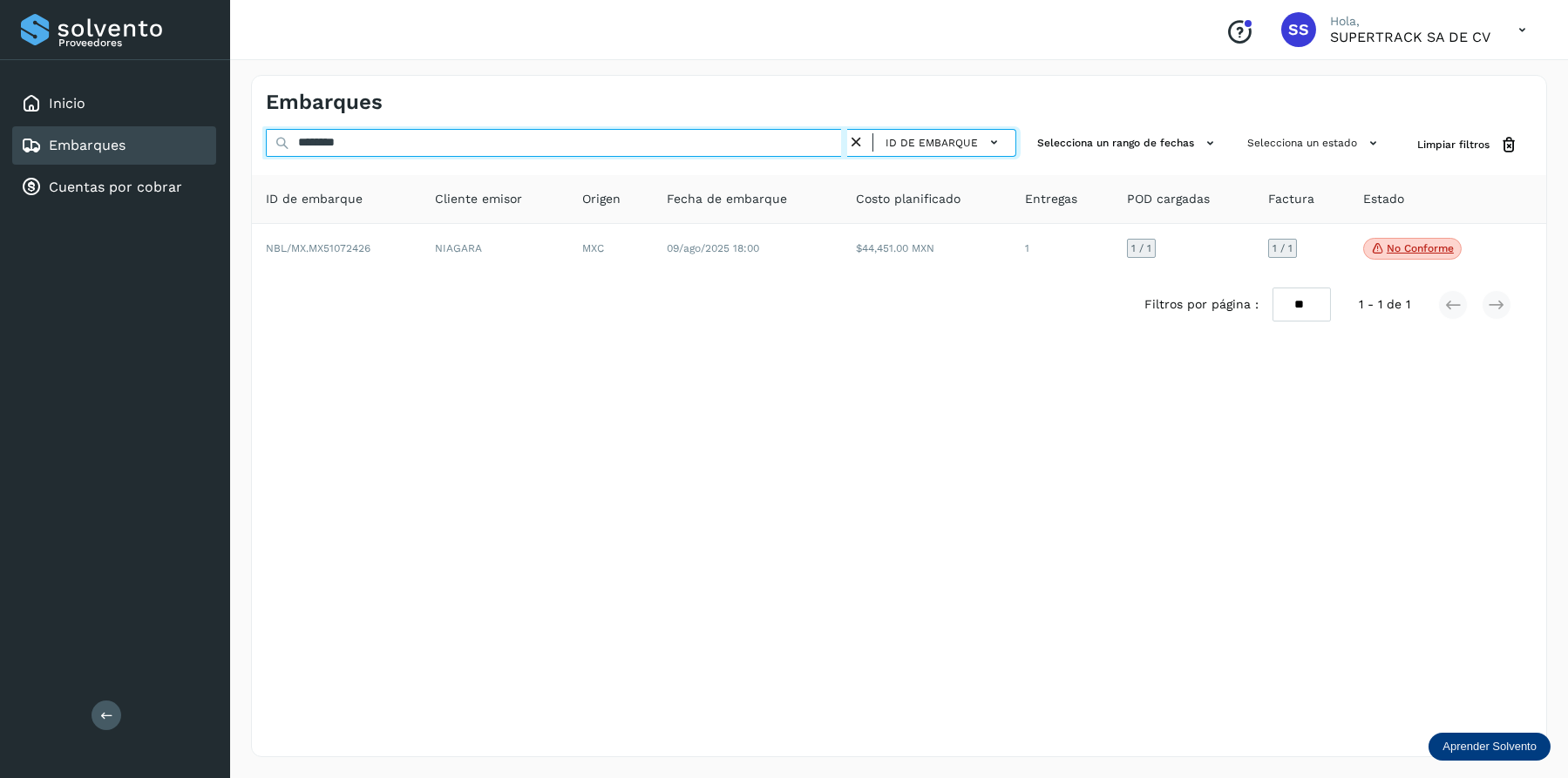
drag, startPoint x: 388, startPoint y: 131, endPoint x: 179, endPoint y: 136, distance: 209.1
click at [183, 138] on div "Proveedores Inicio Embarques Cuentas por cobrar Salir Conoce nuestros beneficio…" at bounding box center [784, 389] width 1568 height 778
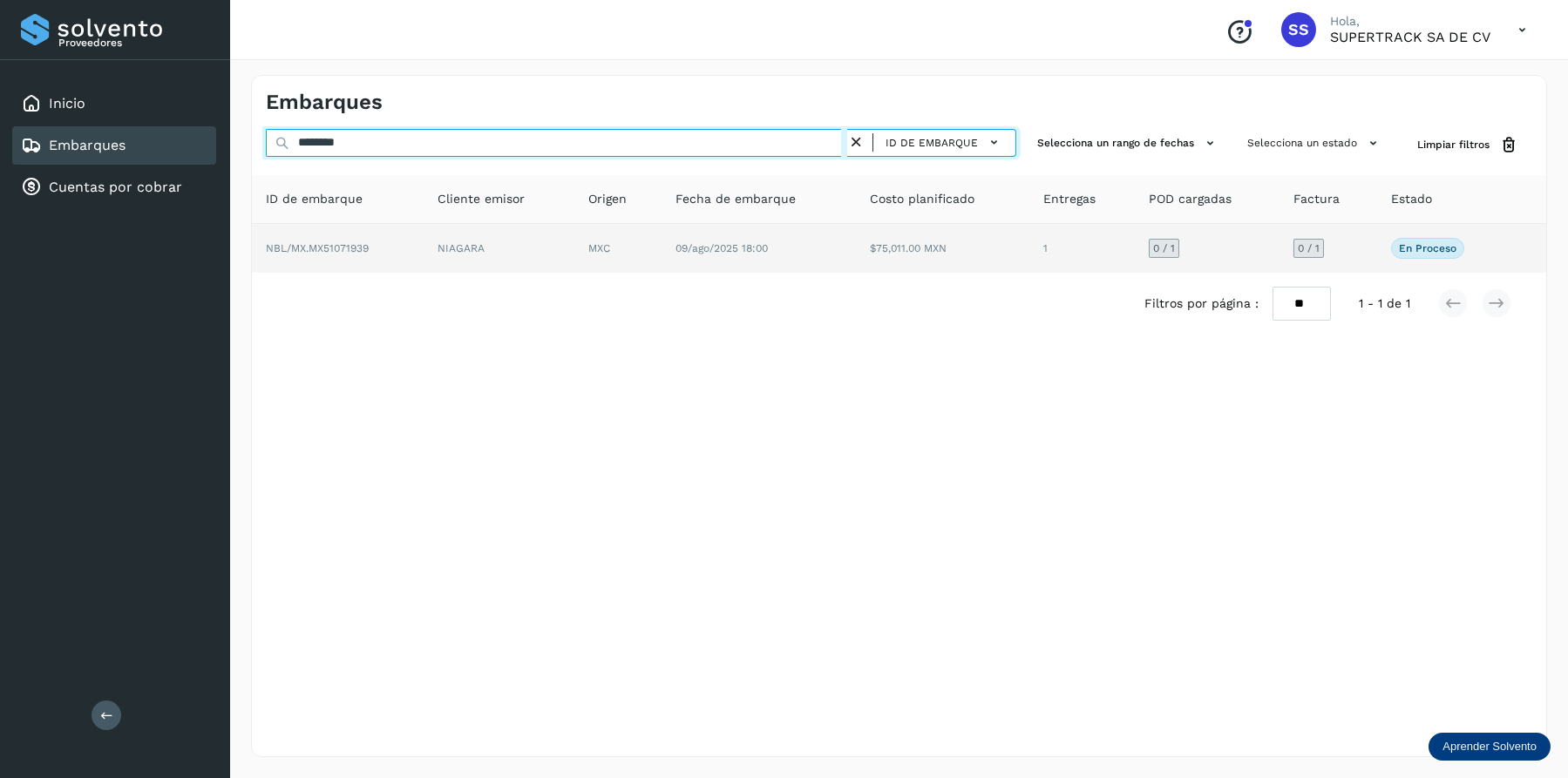
type input "********"
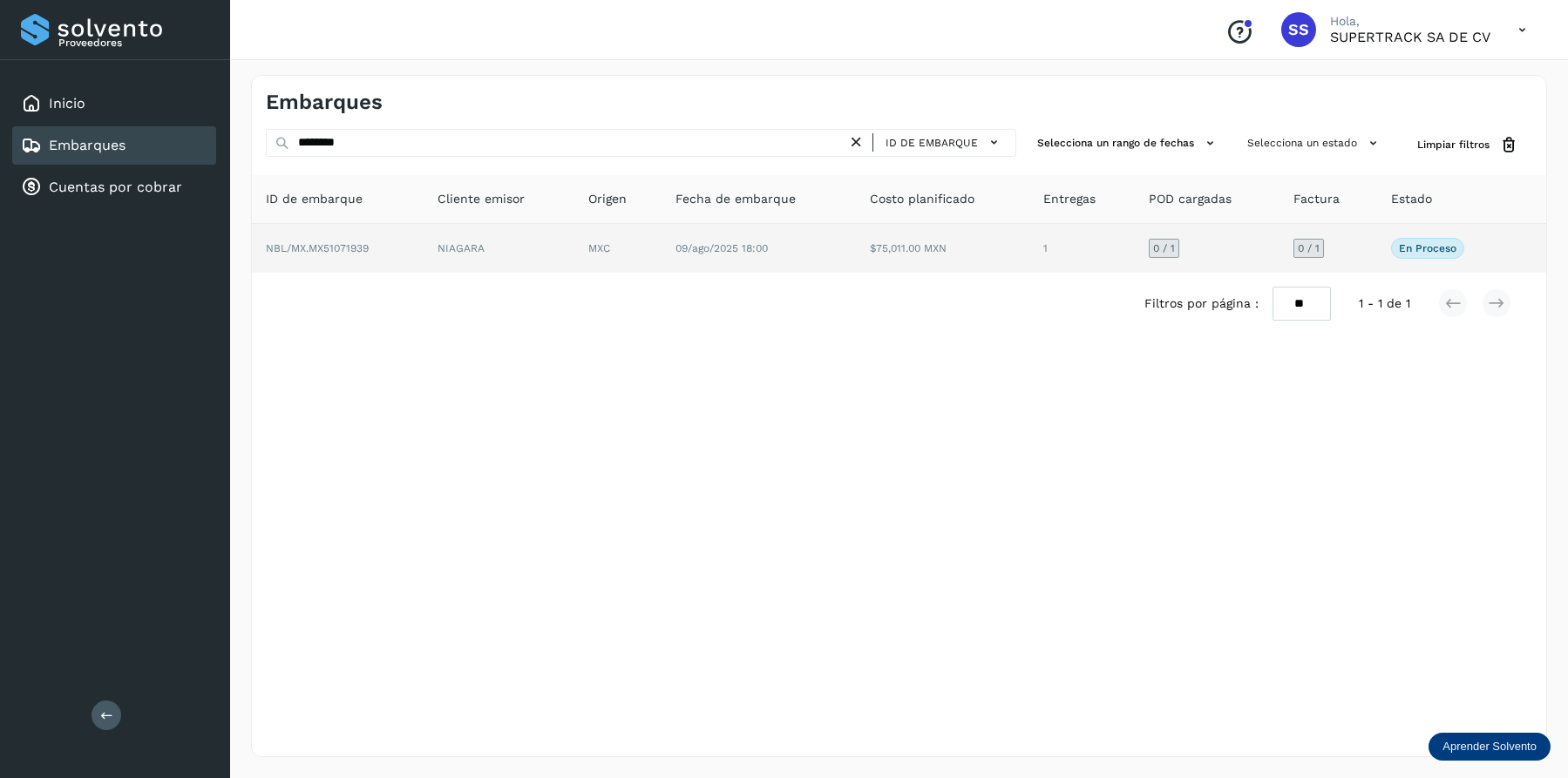
click at [574, 242] on td "NIAGARA" at bounding box center [617, 248] width 87 height 49
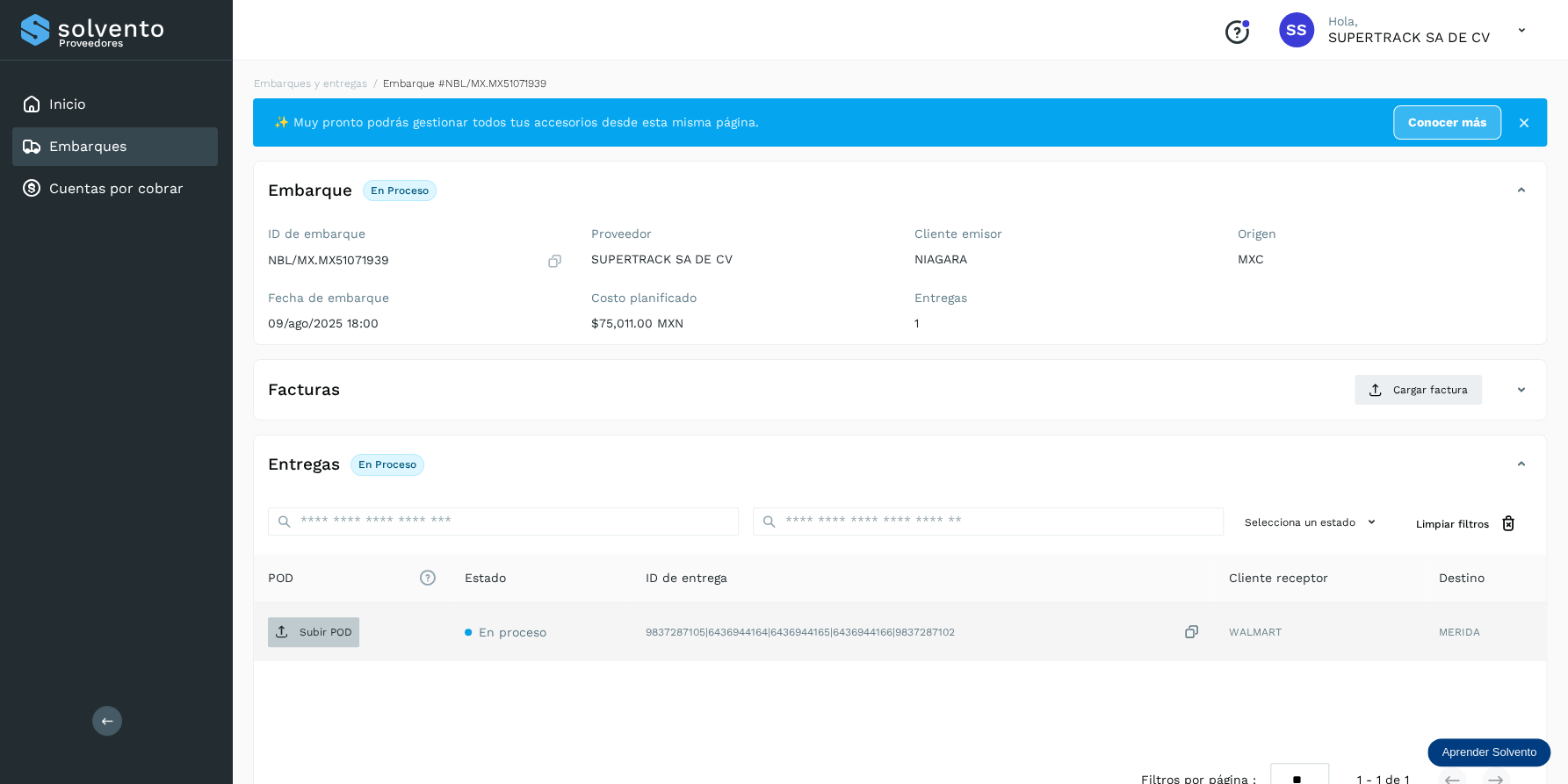
click at [304, 639] on span "Subir POD" at bounding box center [313, 632] width 91 height 28
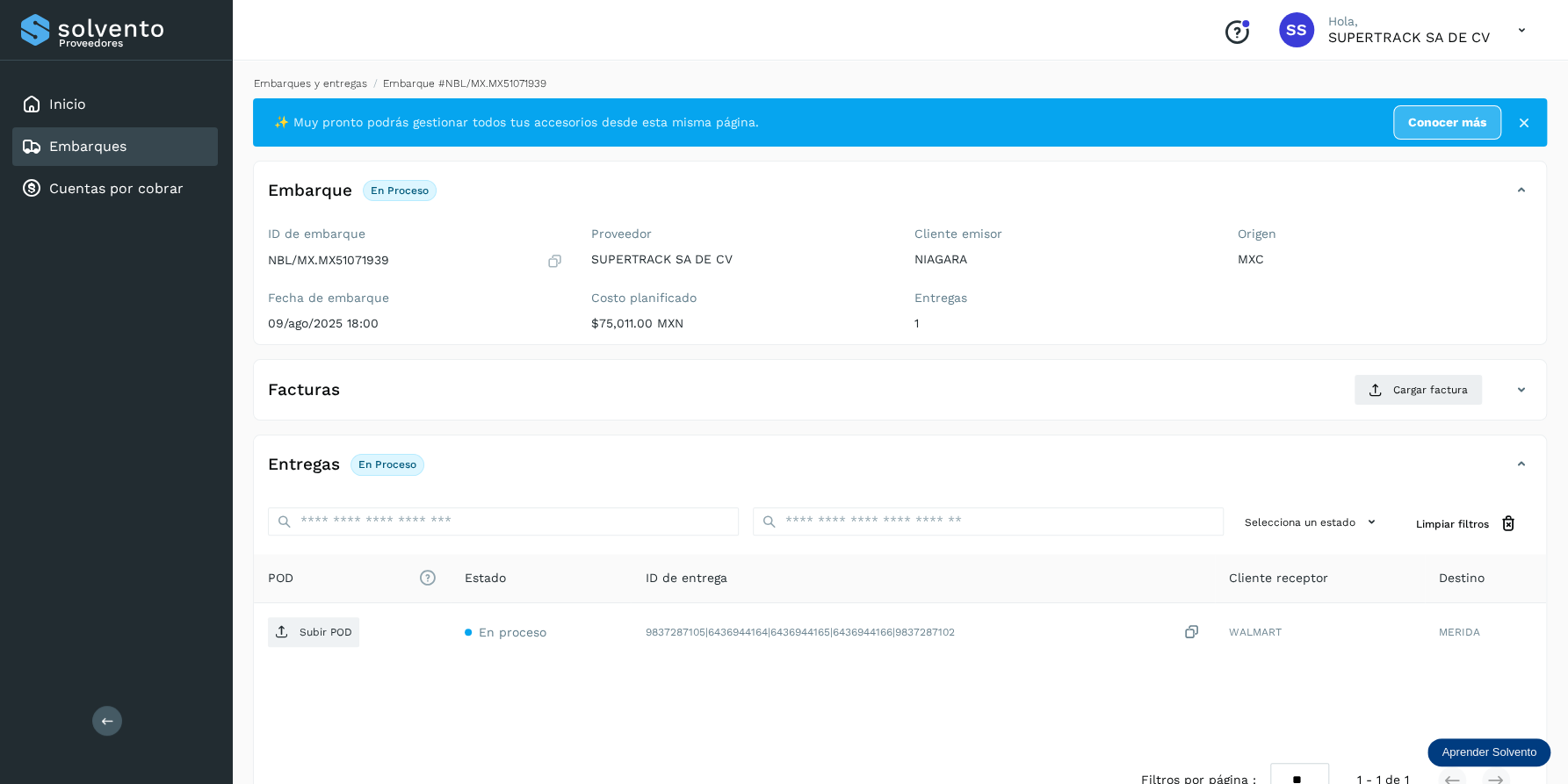
click at [305, 77] on link "Embarques y entregas" at bounding box center [310, 83] width 114 height 13
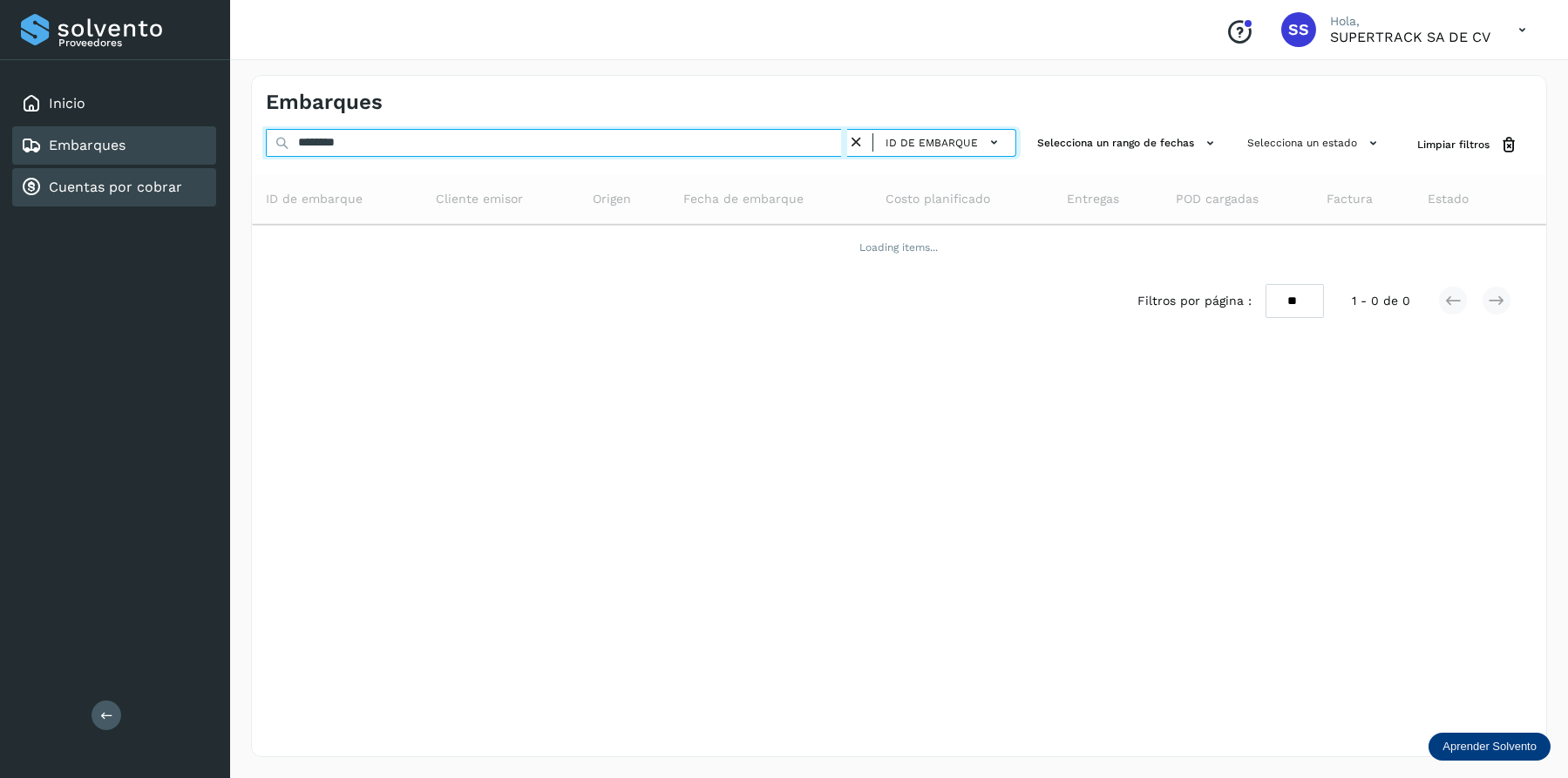
drag, startPoint x: 369, startPoint y: 134, endPoint x: 202, endPoint y: 183, distance: 174.0
click at [180, 129] on div "Proveedores Inicio Embarques Cuentas por cobrar Salir Conoce nuestros beneficio…" at bounding box center [784, 389] width 1568 height 778
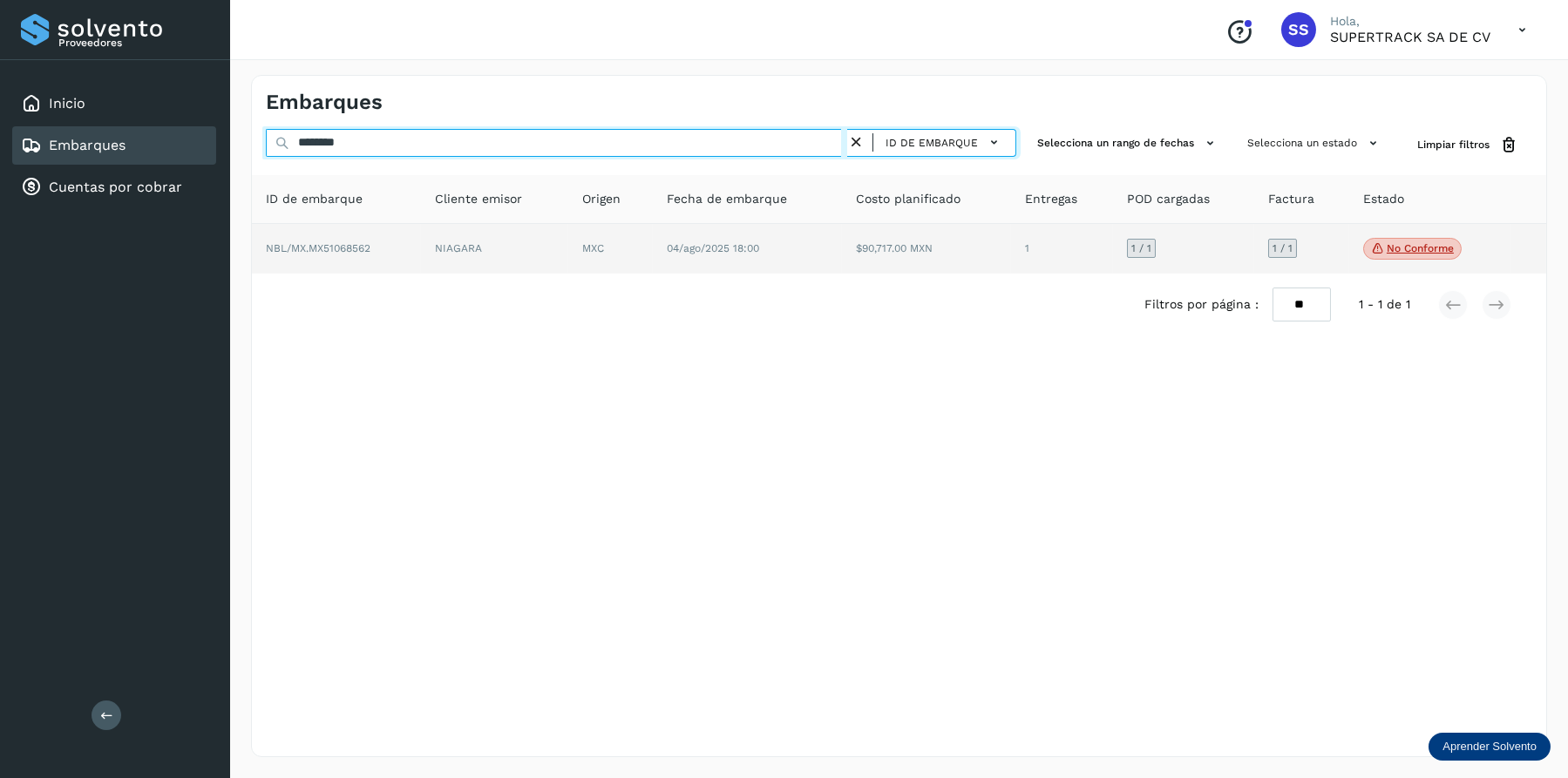
type input "********"
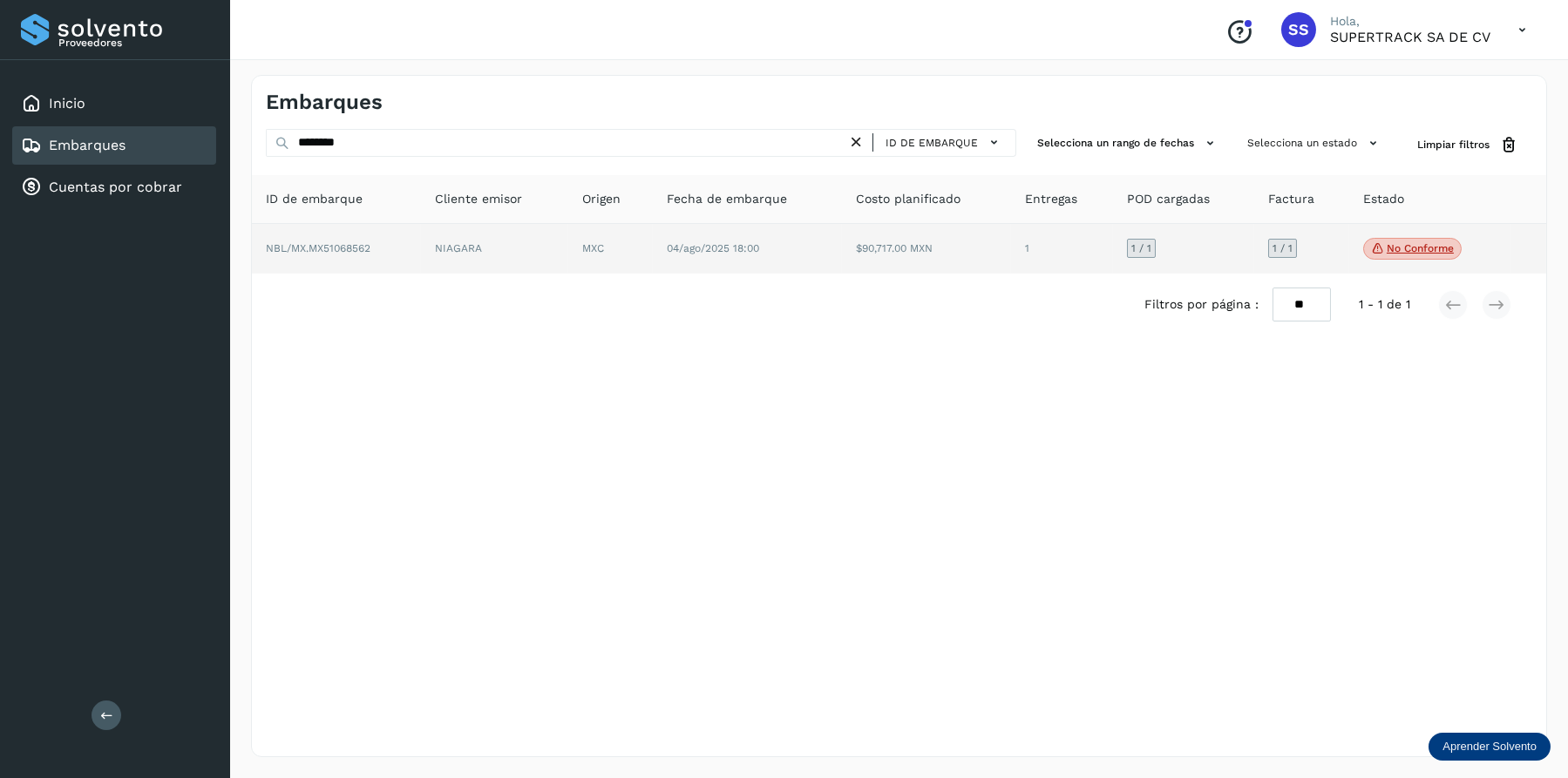
click at [842, 253] on td "04/ago/2025 18:00" at bounding box center [927, 249] width 169 height 51
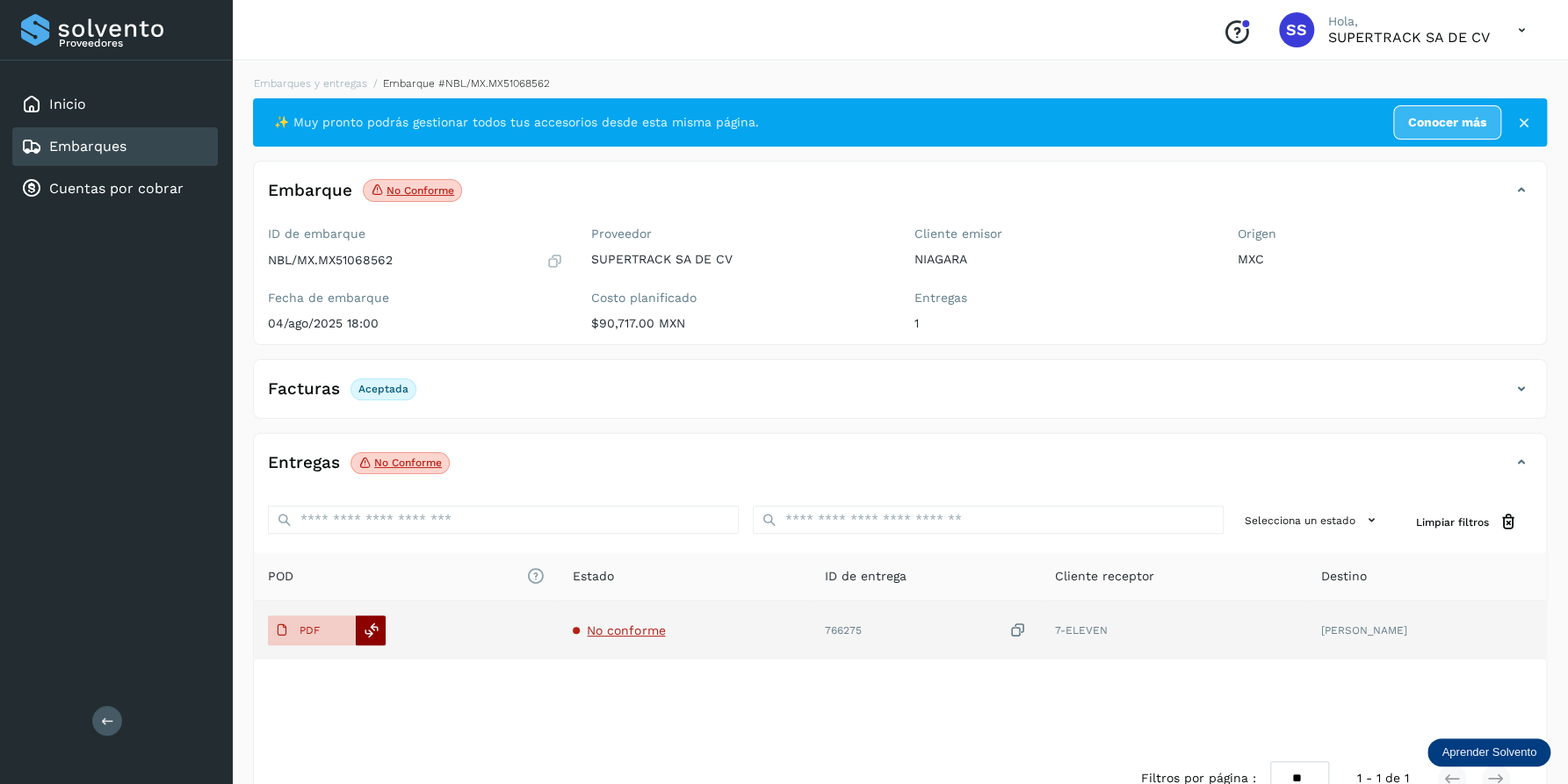
click at [370, 633] on icon at bounding box center [372, 630] width 16 height 16
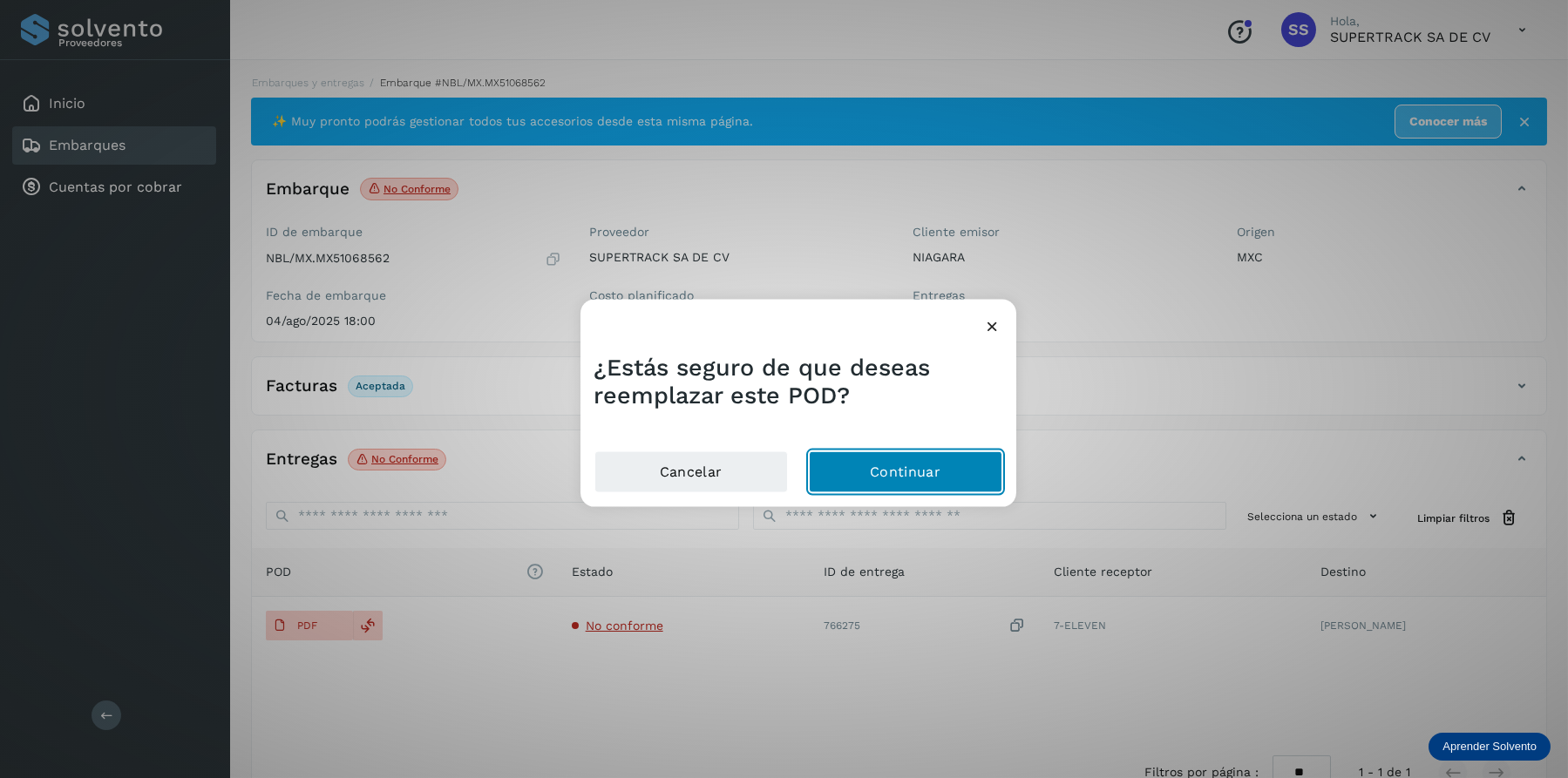
click at [929, 479] on button "Continuar" at bounding box center [905, 472] width 194 height 42
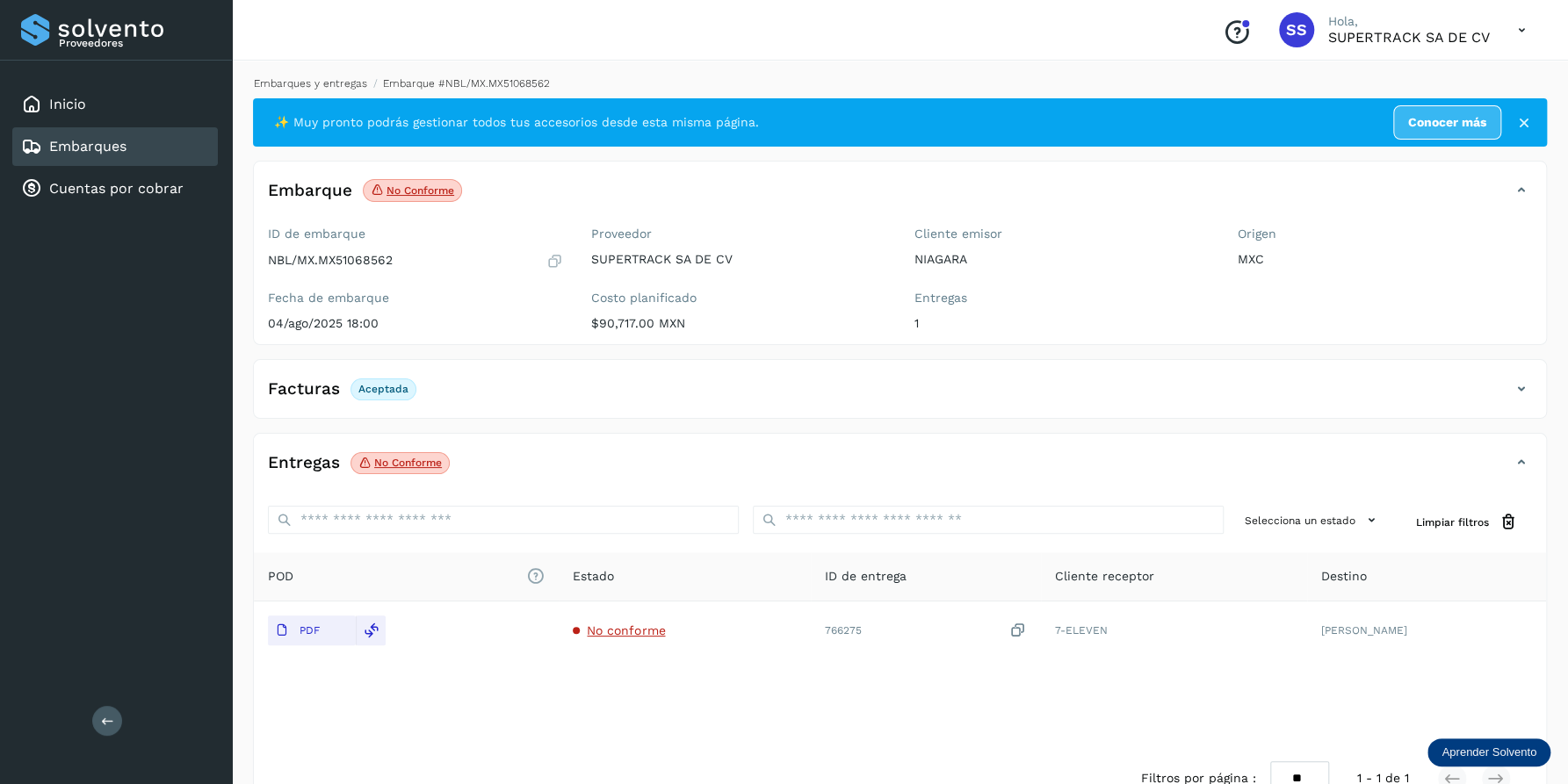
click at [345, 77] on link "Embarques y entregas" at bounding box center [310, 83] width 114 height 13
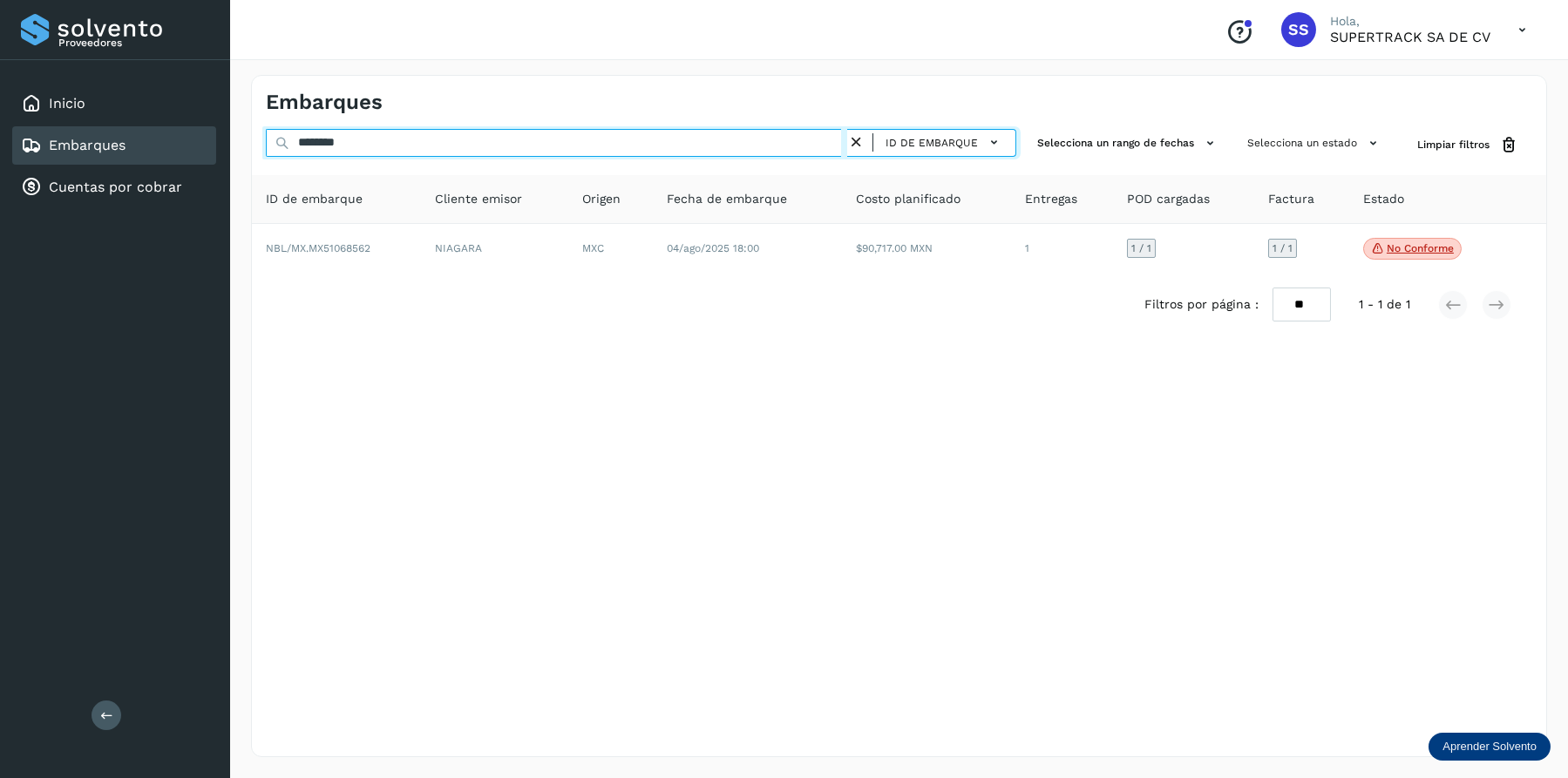
drag, startPoint x: 403, startPoint y: 138, endPoint x: 102, endPoint y: 138, distance: 301.0
click at [102, 138] on div "Proveedores Inicio Embarques Cuentas por cobrar Salir Conoce nuestros beneficio…" at bounding box center [784, 389] width 1568 height 778
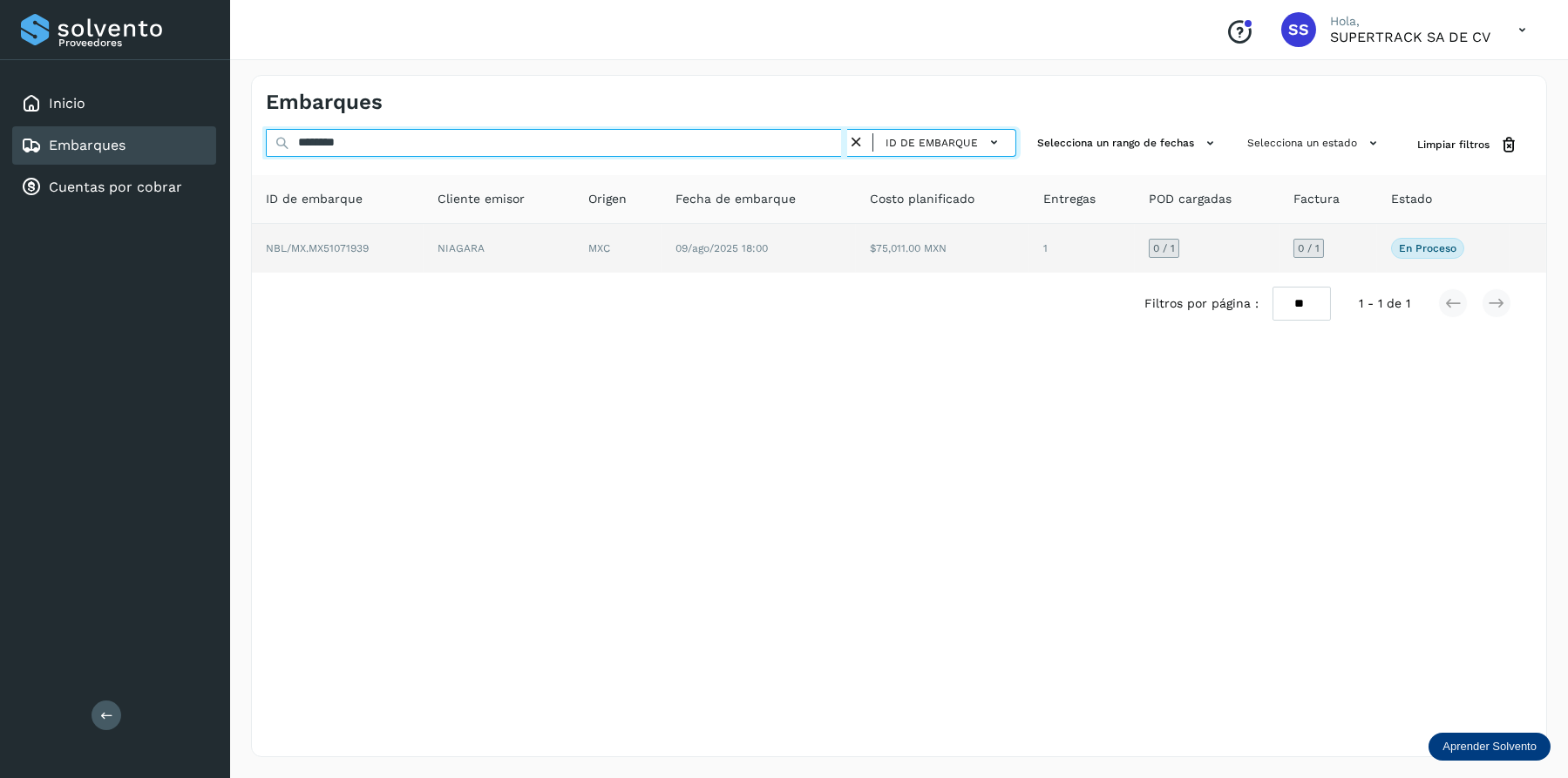
type input "********"
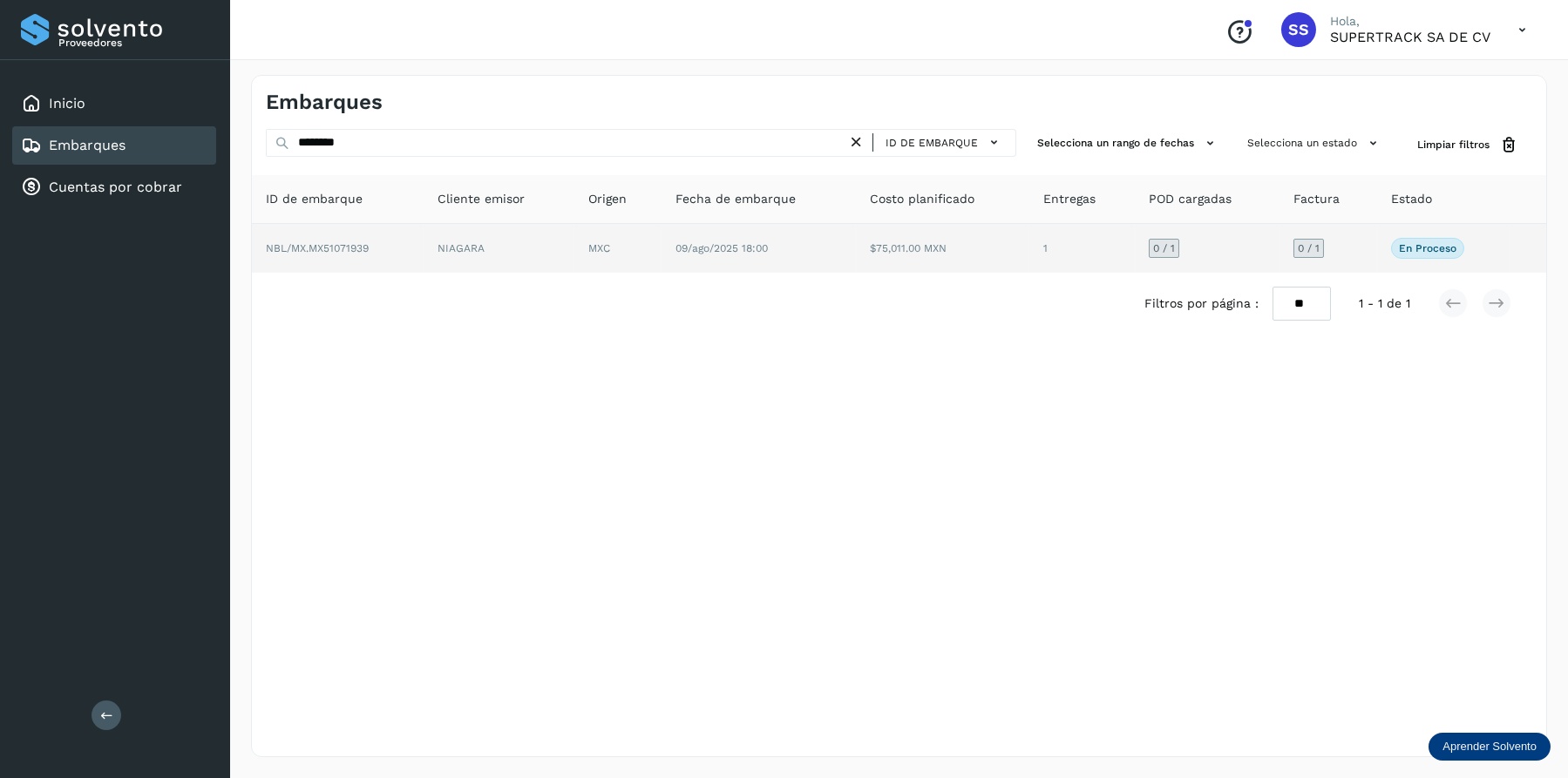
click at [574, 269] on td "NIAGARA" at bounding box center [617, 248] width 87 height 49
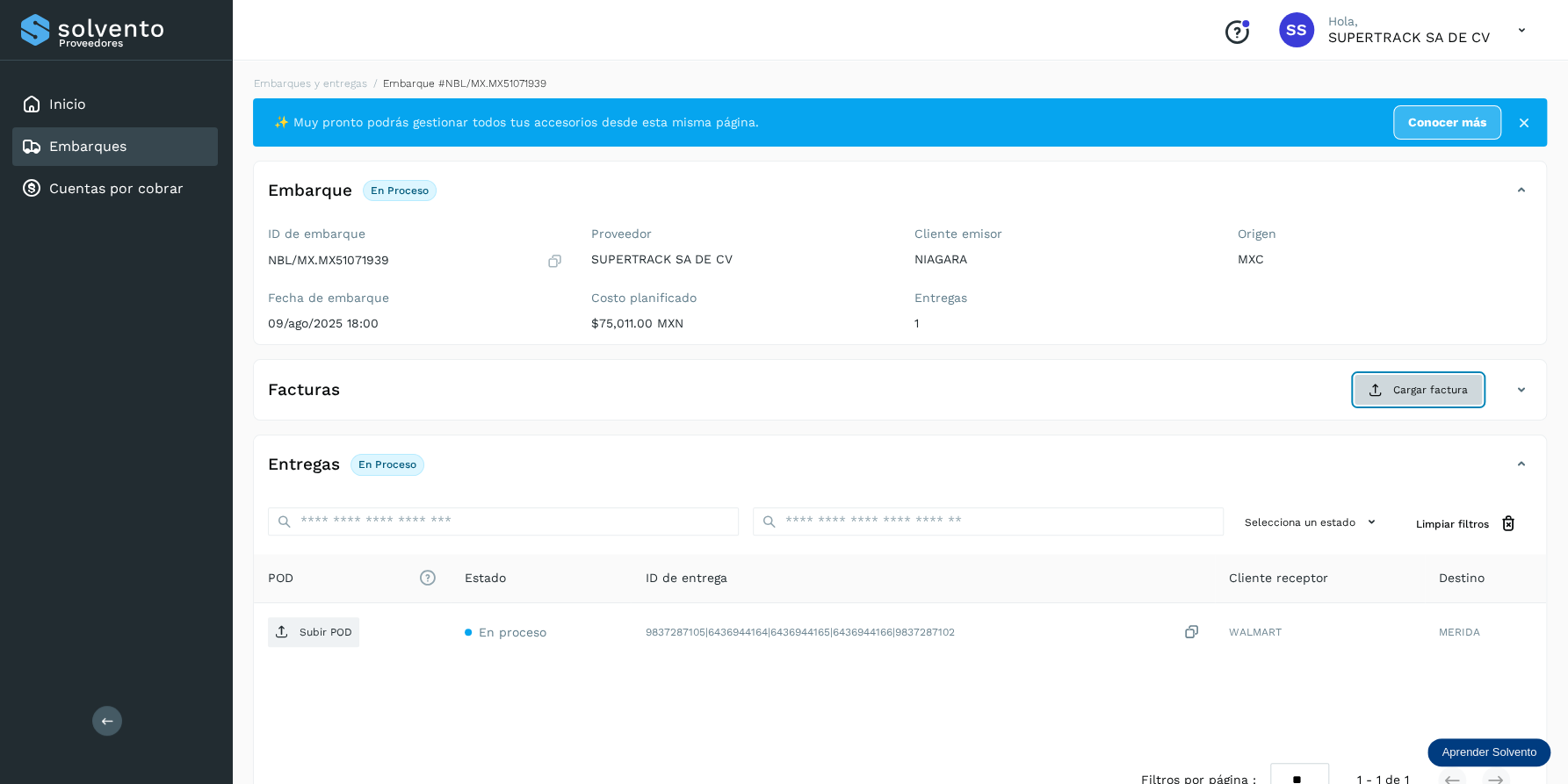
click at [1424, 386] on span "Cargar factura" at bounding box center [1430, 390] width 74 height 16
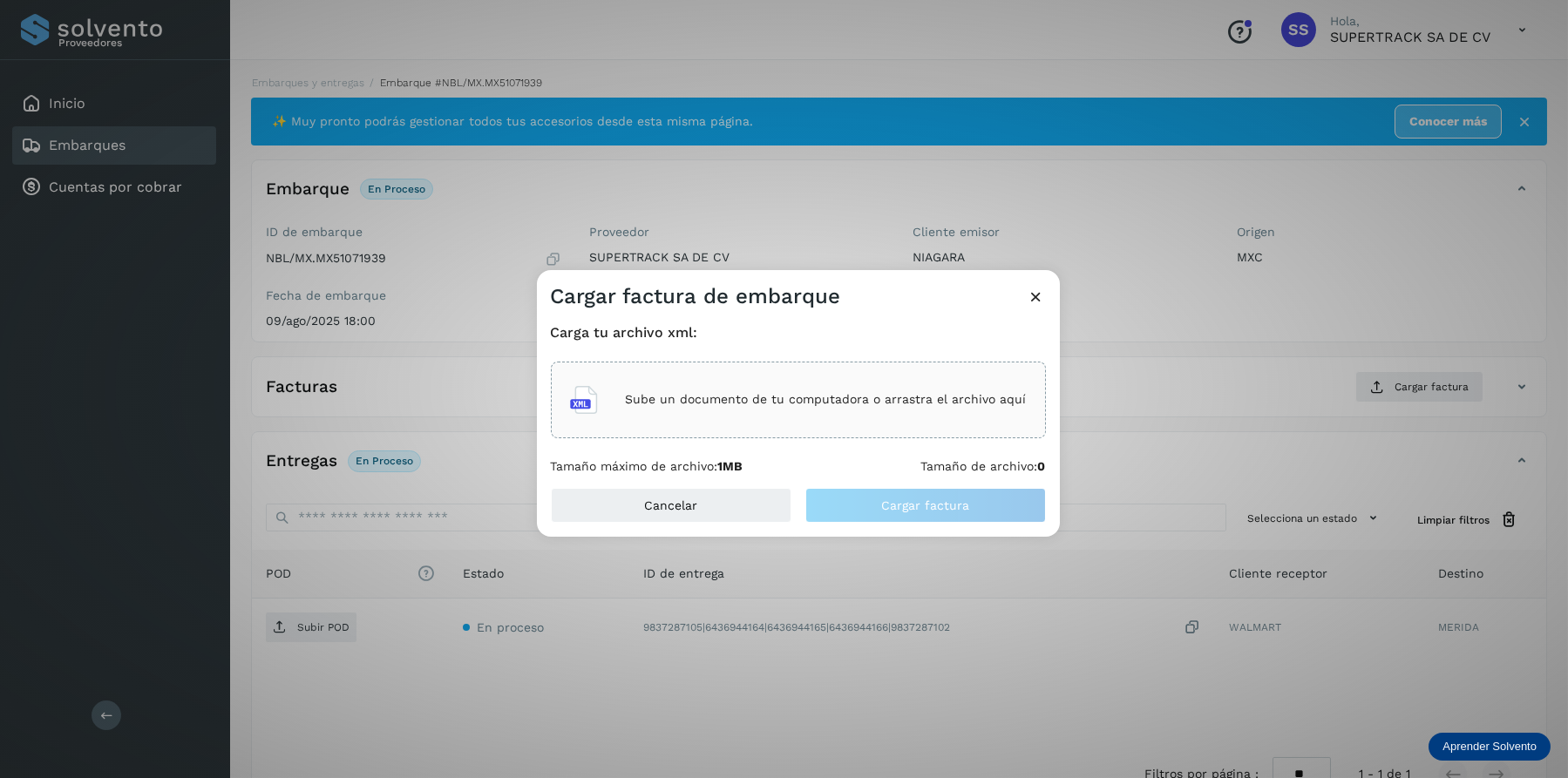
click at [864, 387] on div "Sube un documento de tu computadora o arrastra el archivo aquí" at bounding box center [799, 400] width 457 height 47
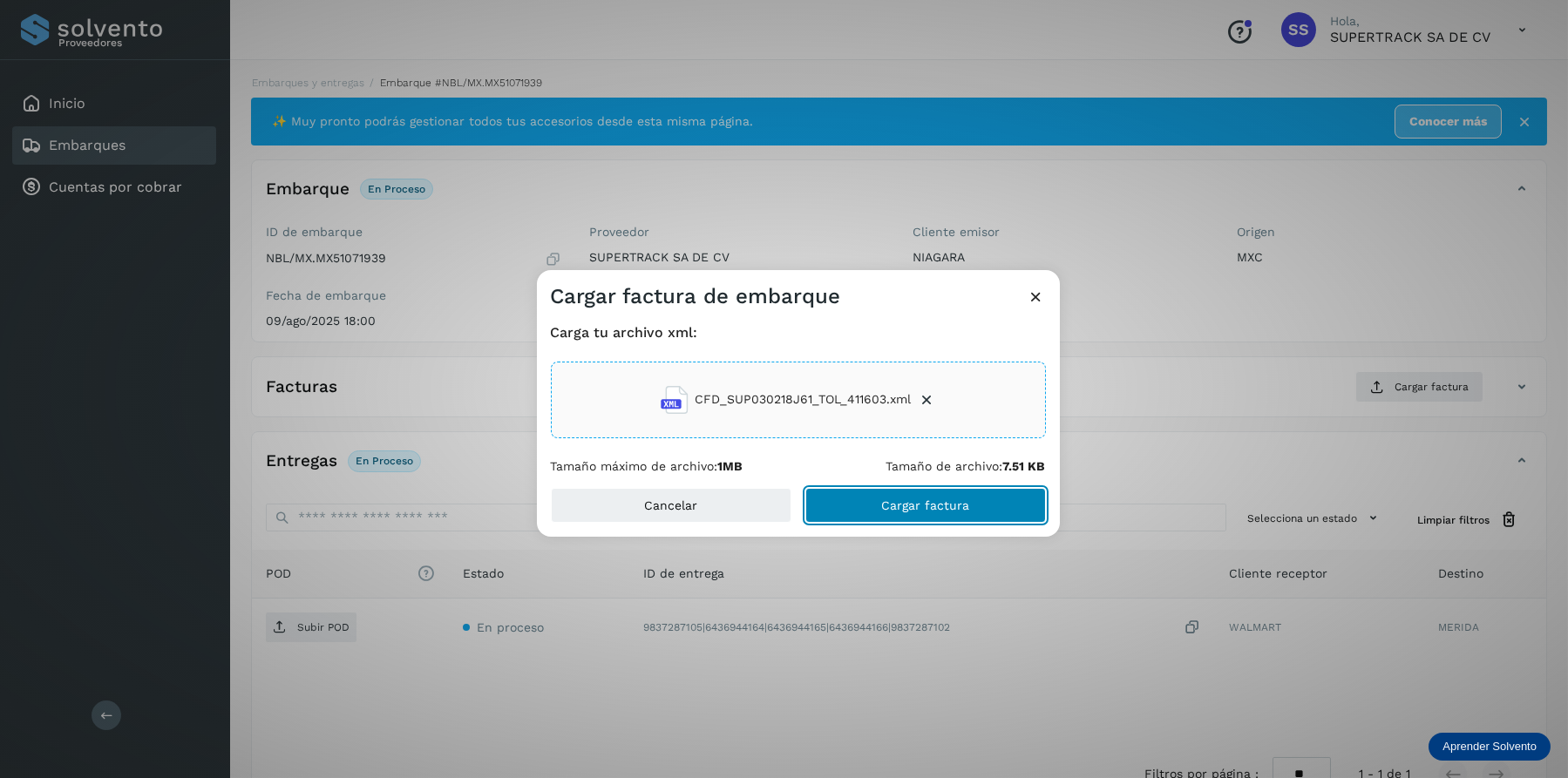
click at [967, 512] on button "Cargar factura" at bounding box center [925, 504] width 241 height 35
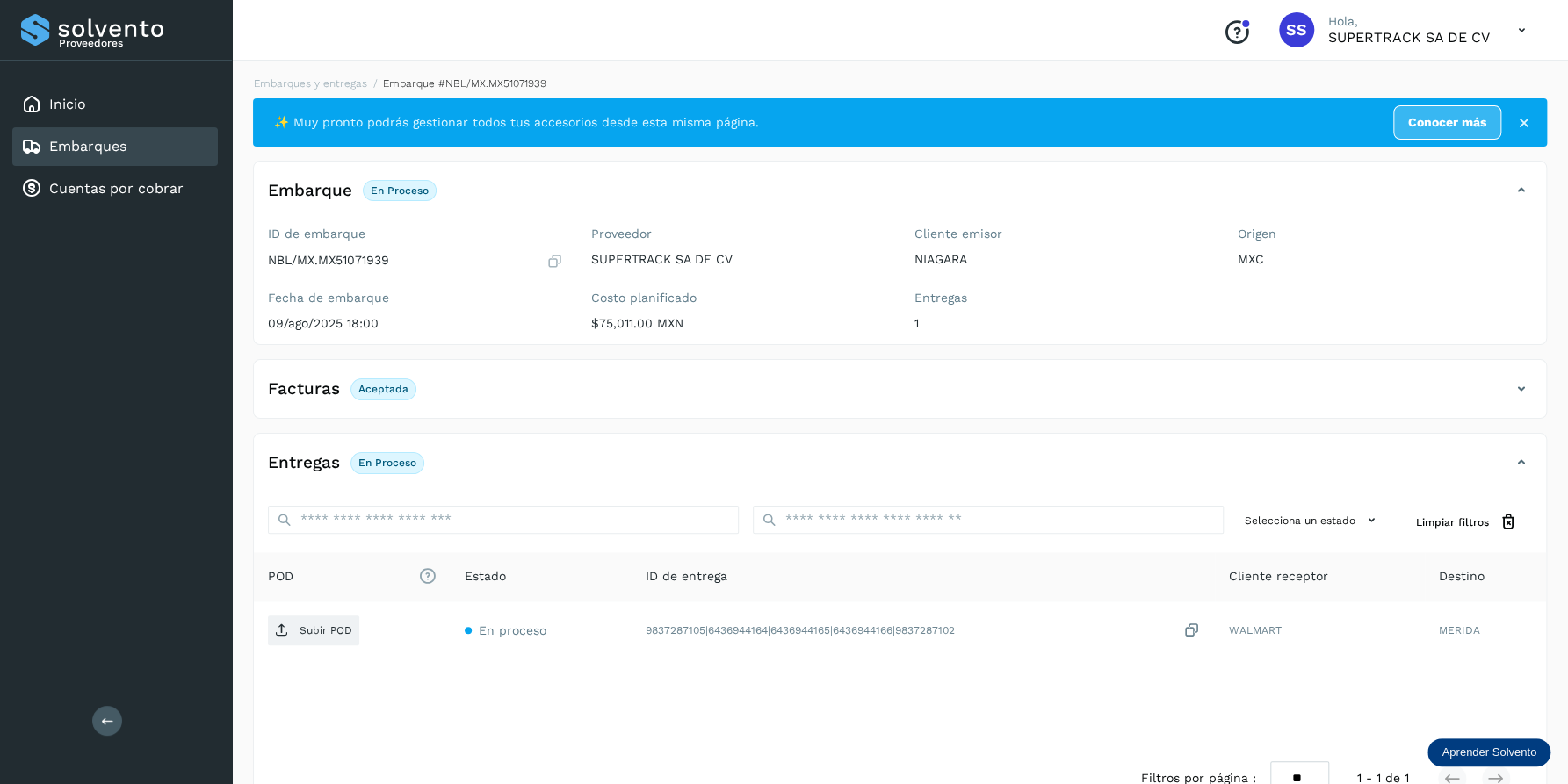
scroll to position [46, 0]
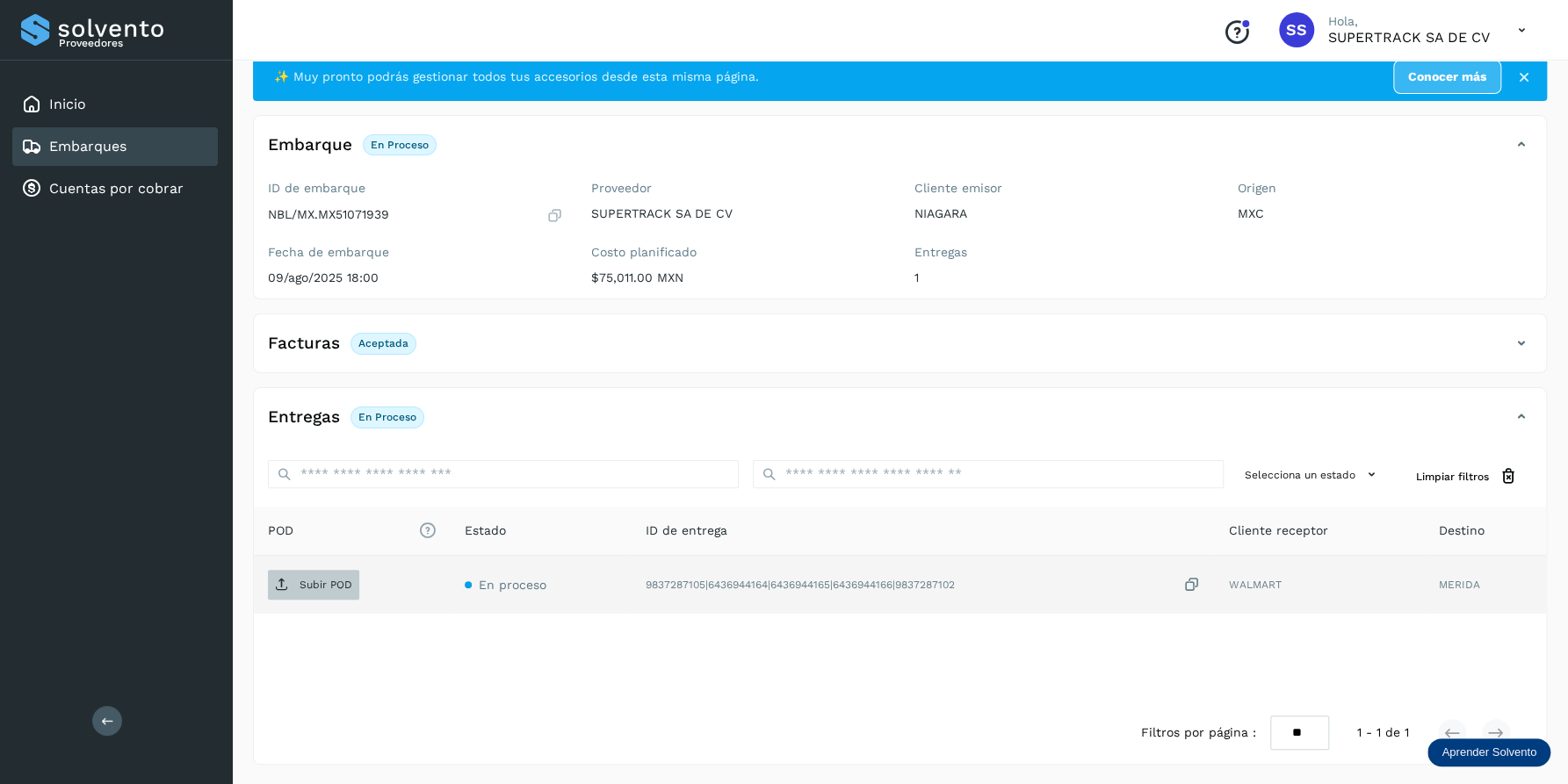
click at [292, 578] on span "Subir POD" at bounding box center [313, 584] width 91 height 28
